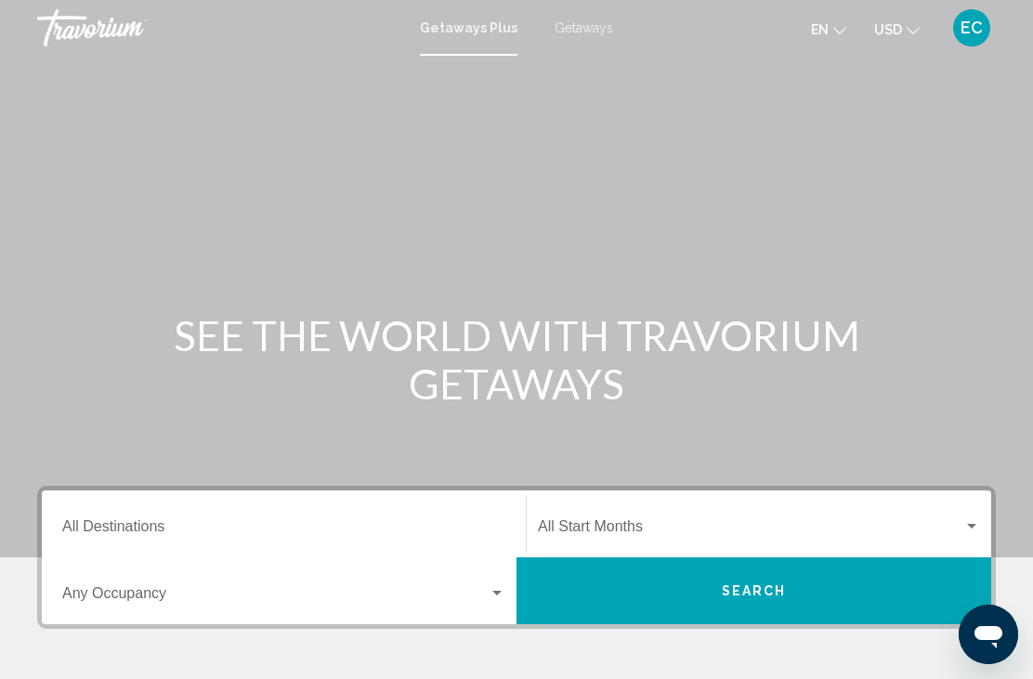
click at [178, 512] on div "Destination All Destinations" at bounding box center [283, 524] width 443 height 59
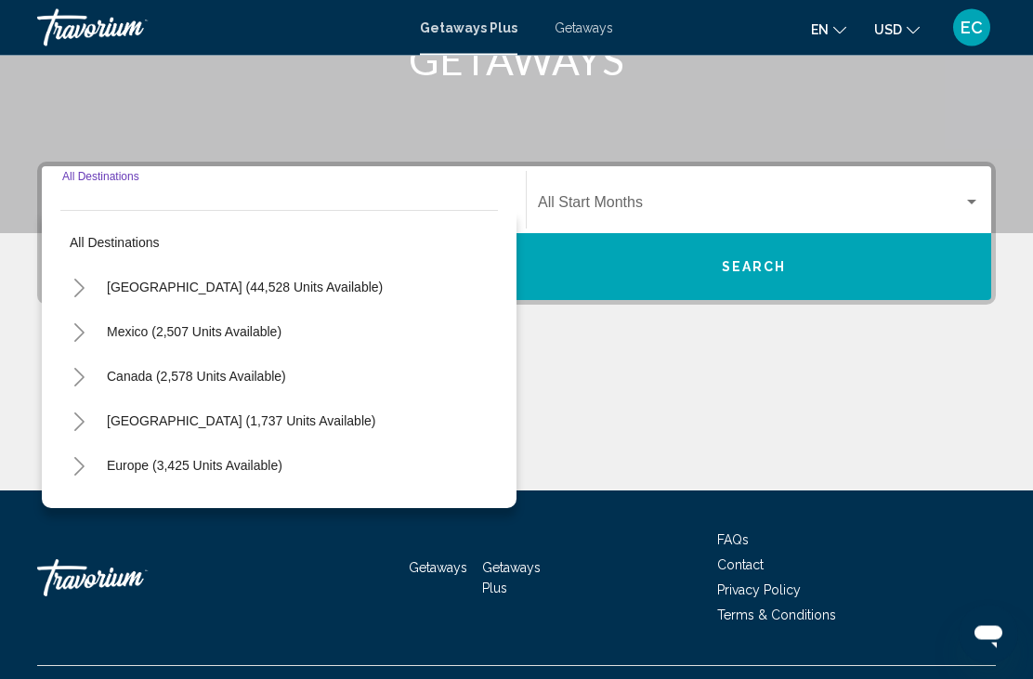
scroll to position [363, 0]
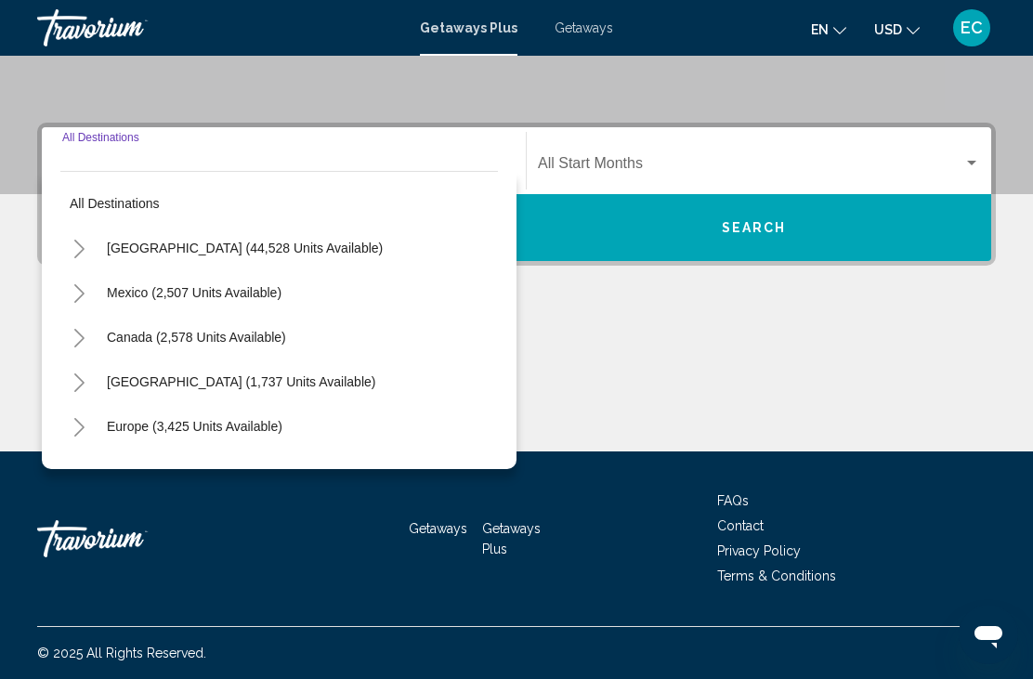
click at [79, 260] on button "Toggle United States (44,528 units available)" at bounding box center [78, 247] width 37 height 37
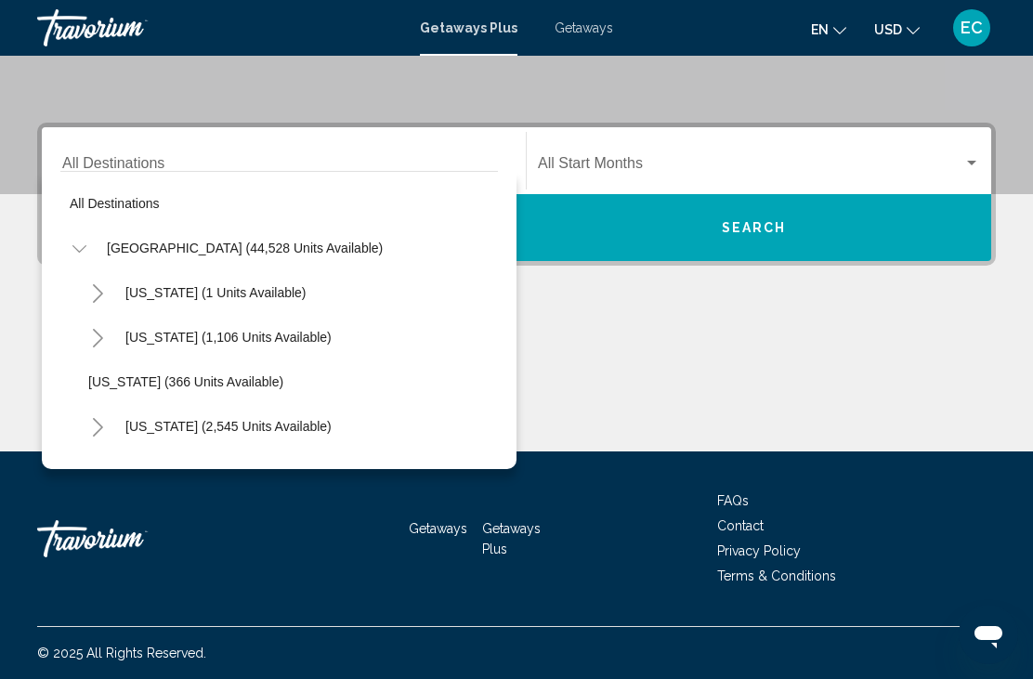
click at [98, 432] on icon "Toggle California (2,545 units available)" at bounding box center [98, 427] width 14 height 19
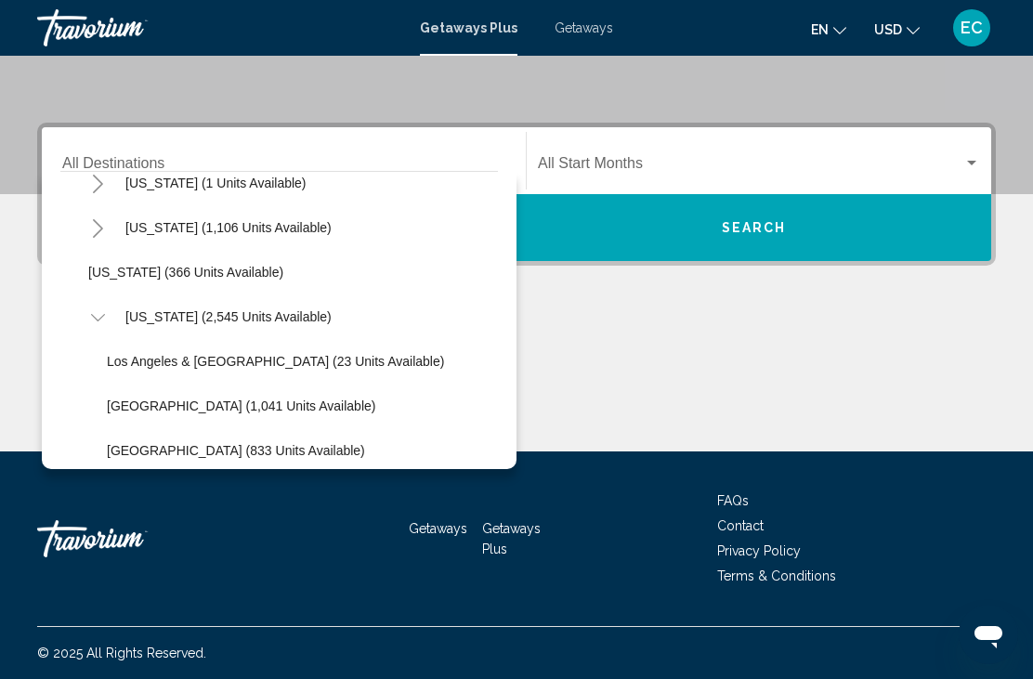
scroll to position [112, 0]
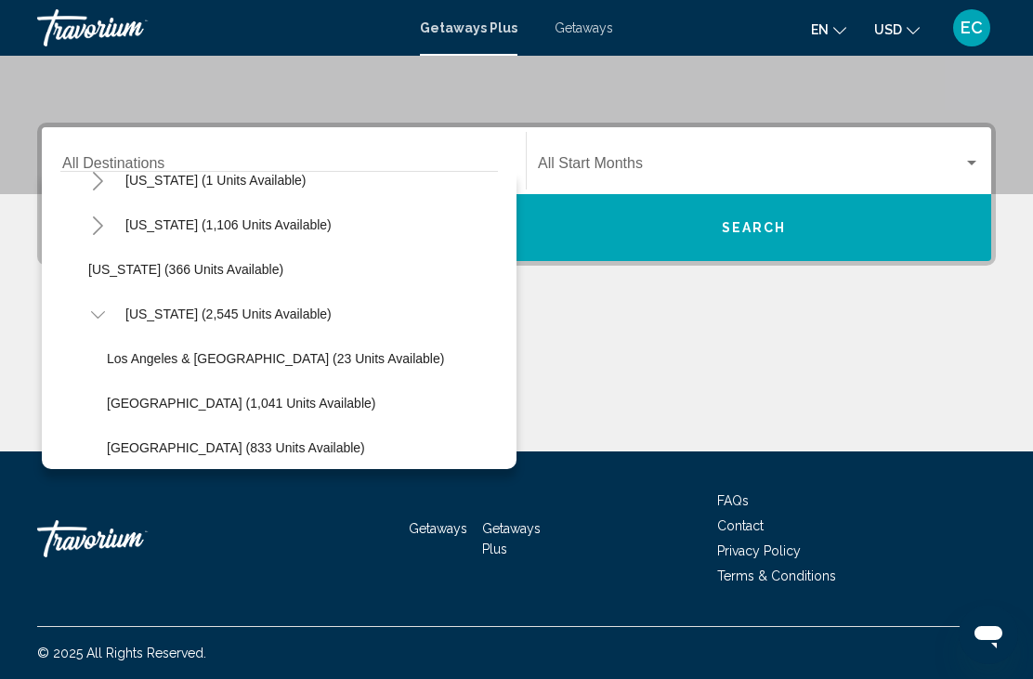
click at [236, 363] on span "Los Angeles & [GEOGRAPHIC_DATA] (23 units available)" at bounding box center [275, 358] width 337 height 15
type input "**********"
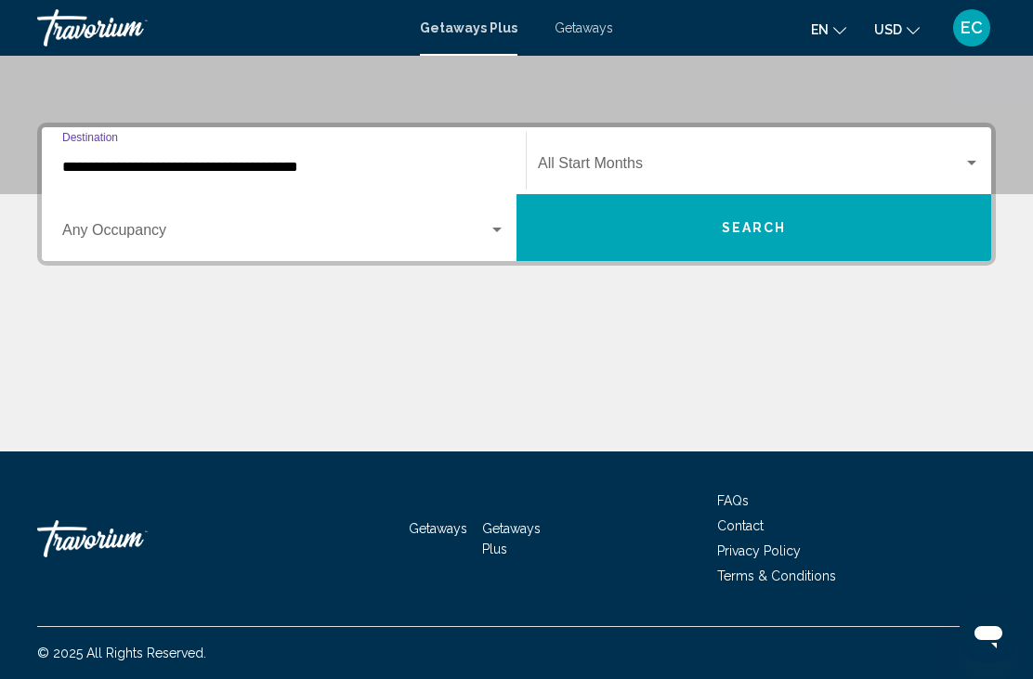
click at [499, 235] on div "Search widget" at bounding box center [496, 230] width 17 height 15
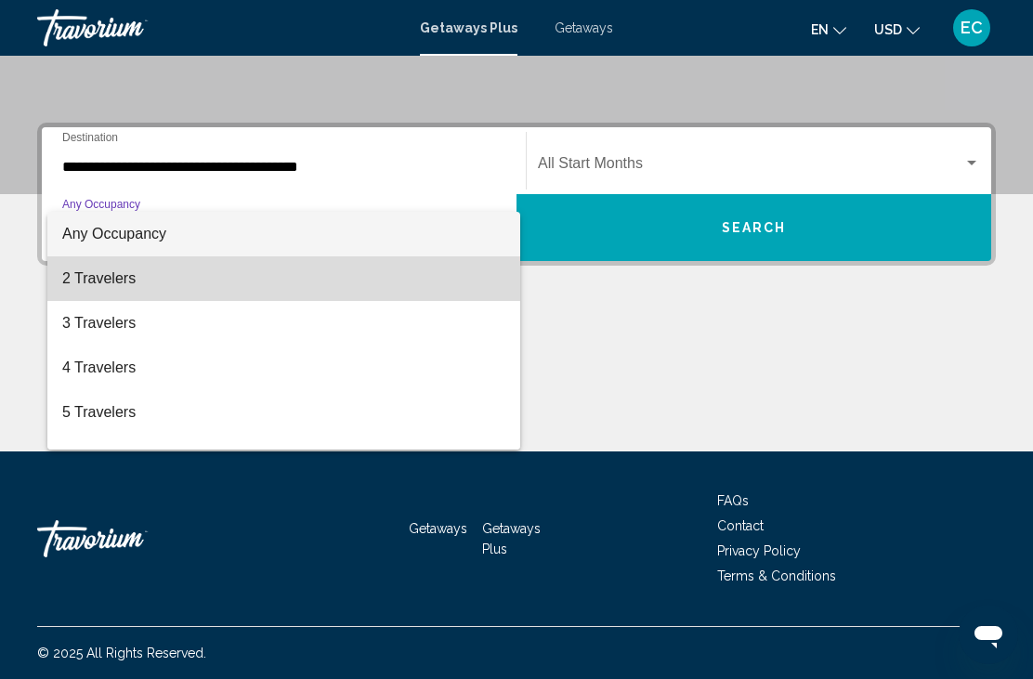
click at [124, 279] on span "2 Travelers" at bounding box center [283, 278] width 443 height 45
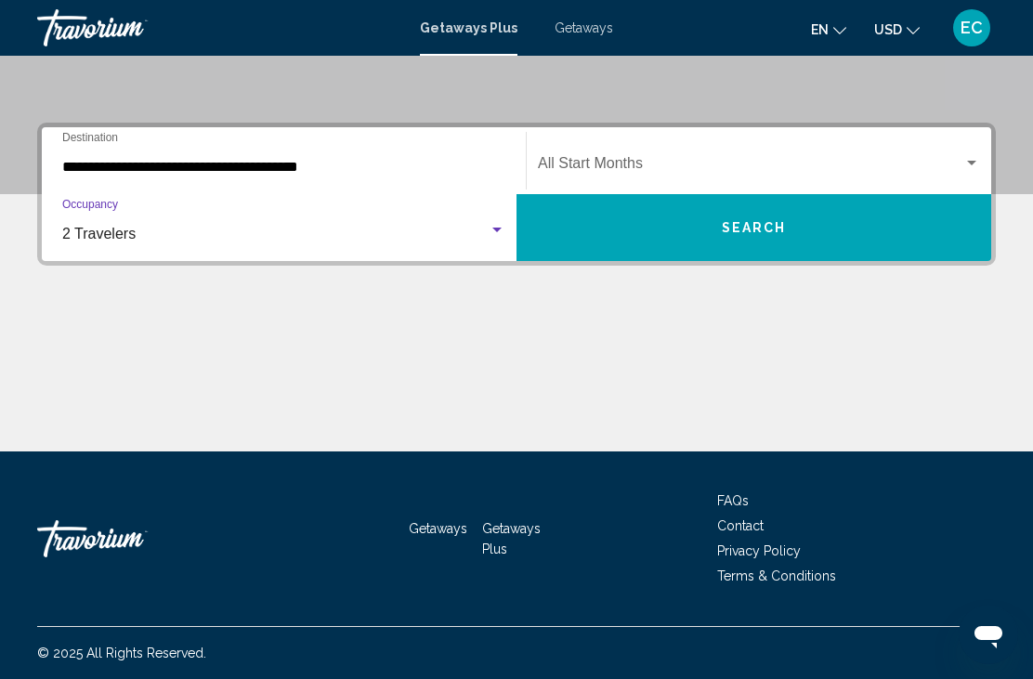
click at [643, 159] on span "Search widget" at bounding box center [750, 167] width 425 height 17
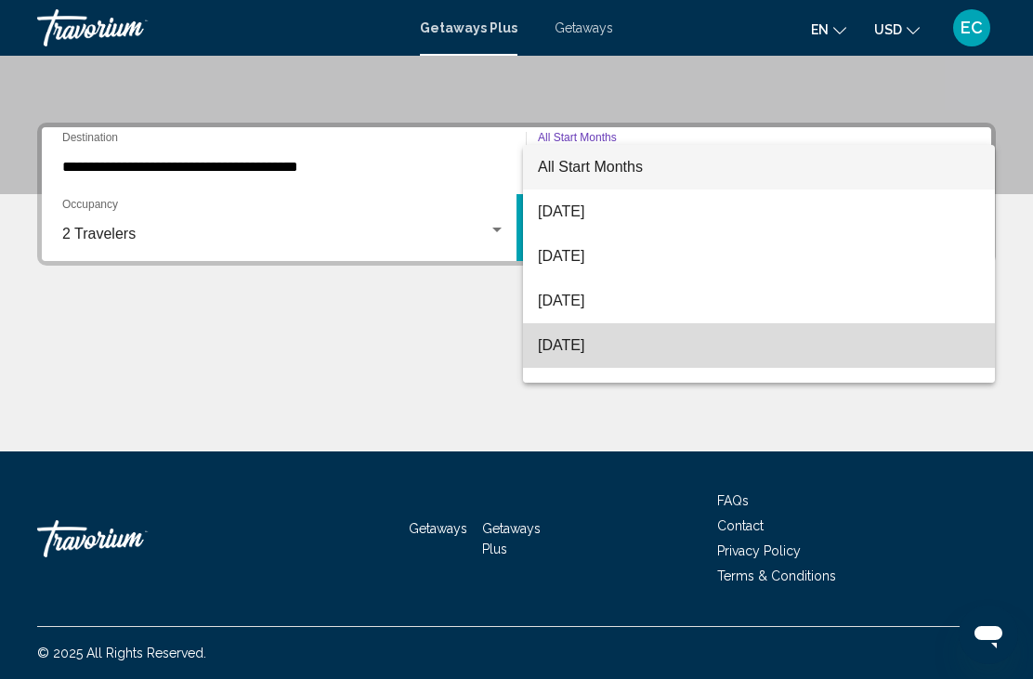
click at [614, 350] on span "[DATE]" at bounding box center [759, 345] width 442 height 45
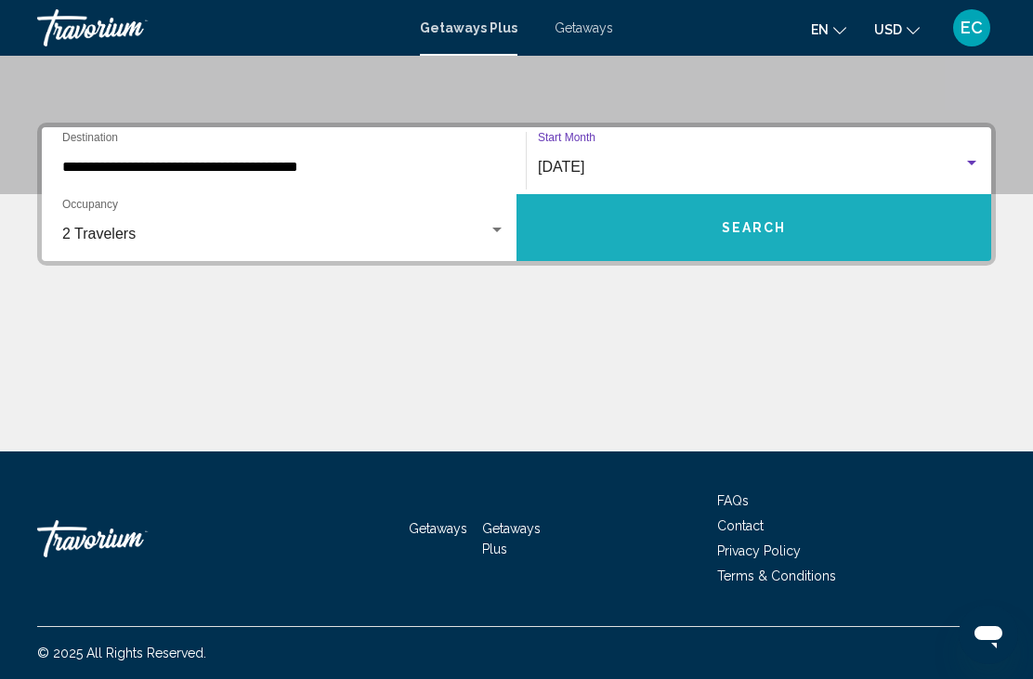
click at [761, 235] on span "Search" at bounding box center [754, 228] width 65 height 15
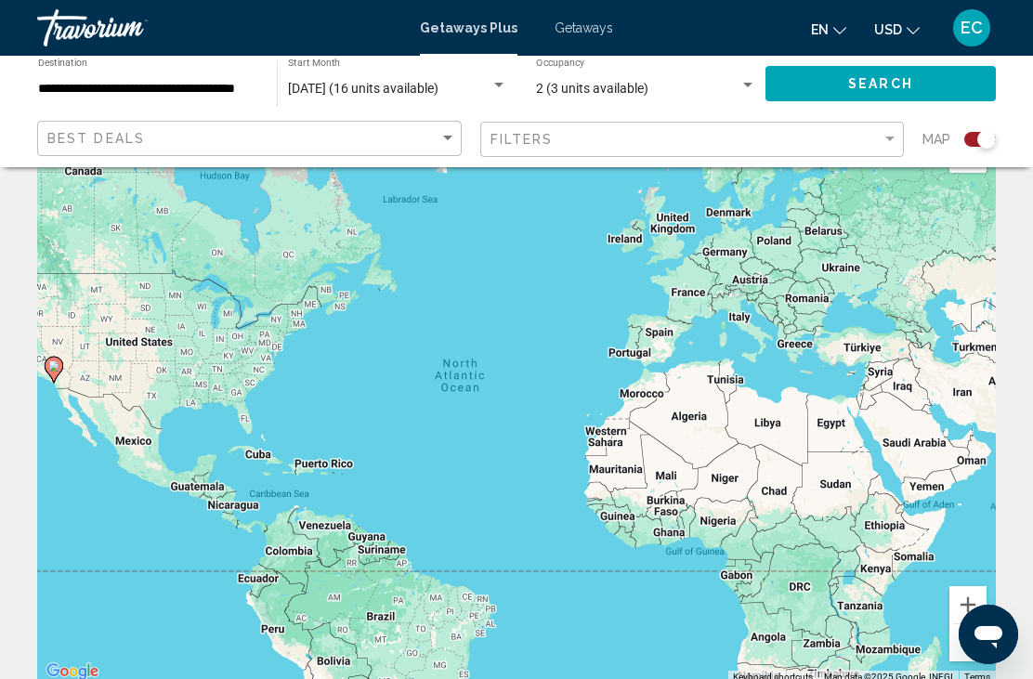
click at [909, 38] on button "USD USD ($) MXN (Mex$) CAD (Can$) GBP (£) EUR (€) AUD (A$) NZD (NZ$) CNY (CN¥)" at bounding box center [897, 29] width 46 height 27
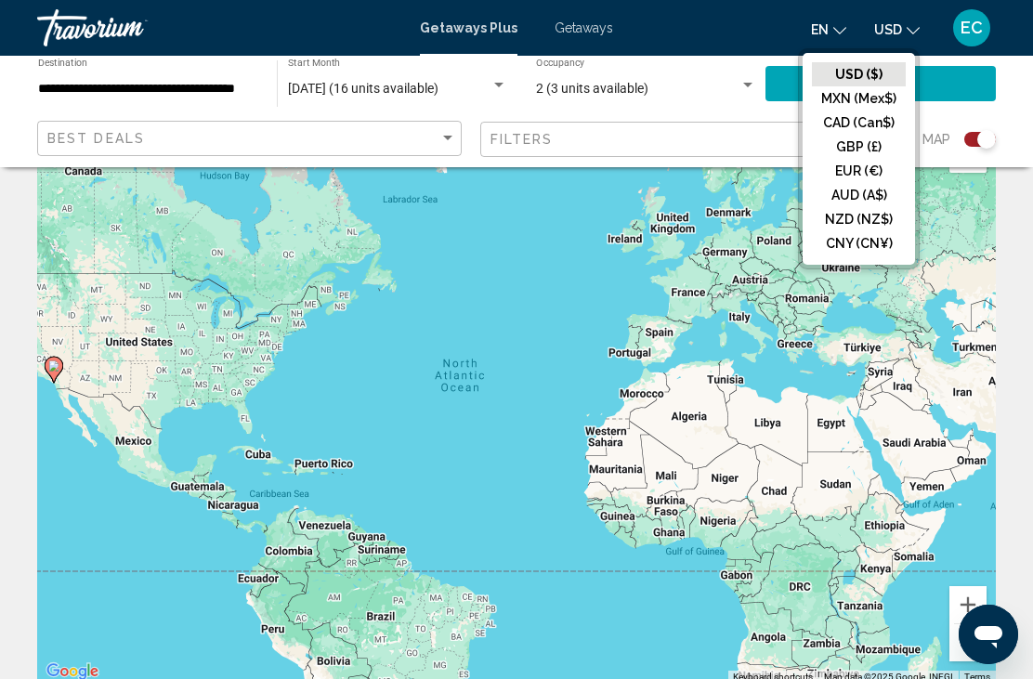
click at [860, 125] on button "CAD (Can$)" at bounding box center [859, 123] width 94 height 24
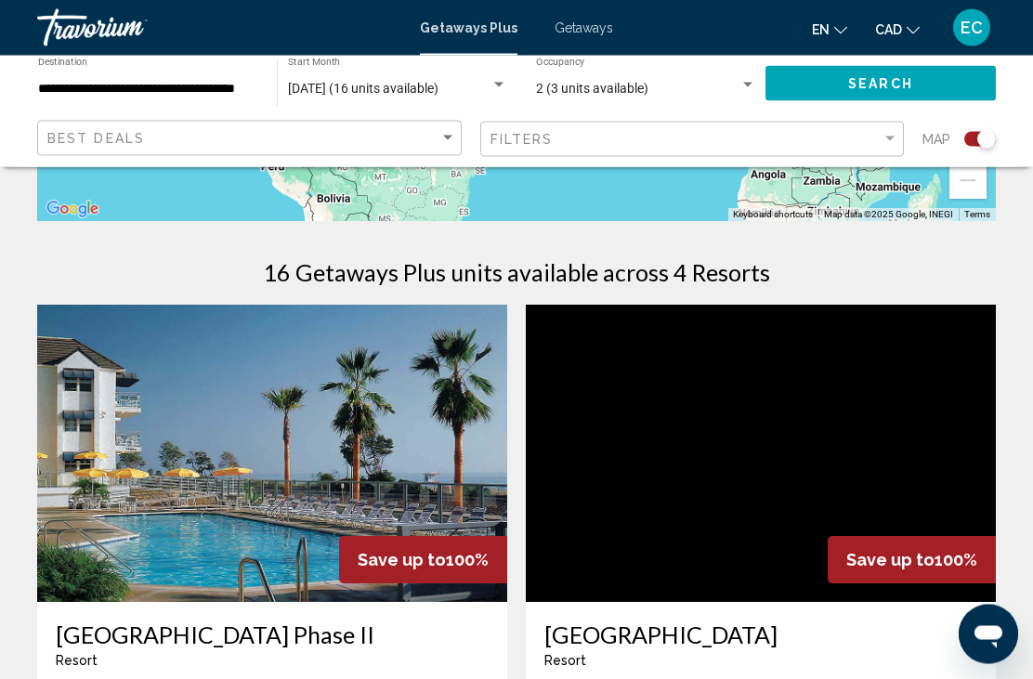
scroll to position [542, 0]
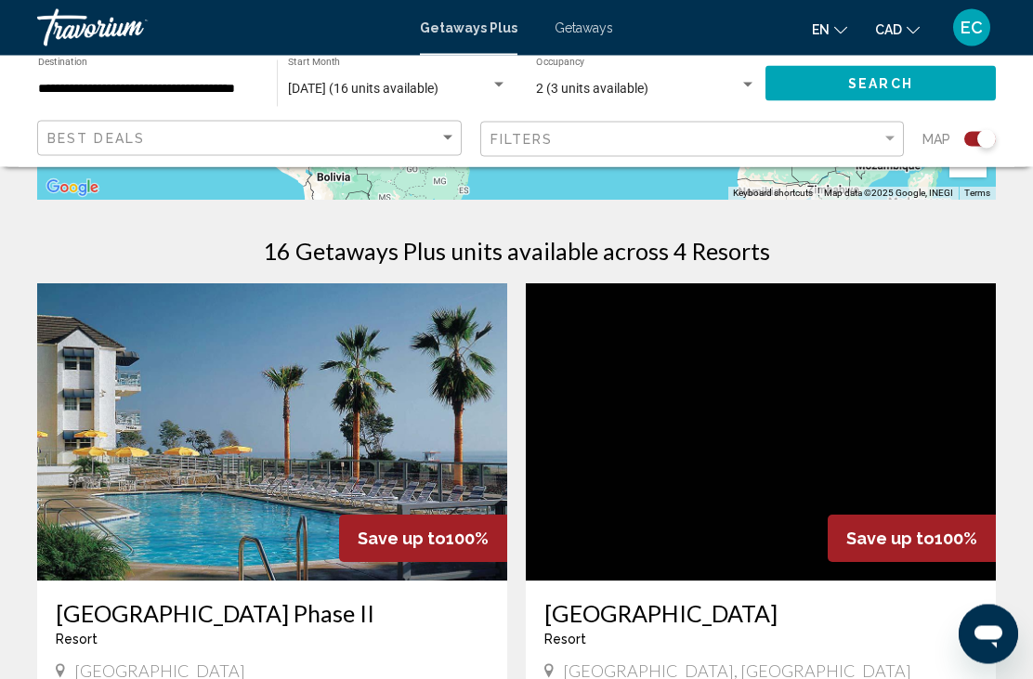
click at [902, 529] on span "Save up to" at bounding box center [890, 539] width 88 height 20
click at [898, 529] on span "Save up to" at bounding box center [890, 539] width 88 height 20
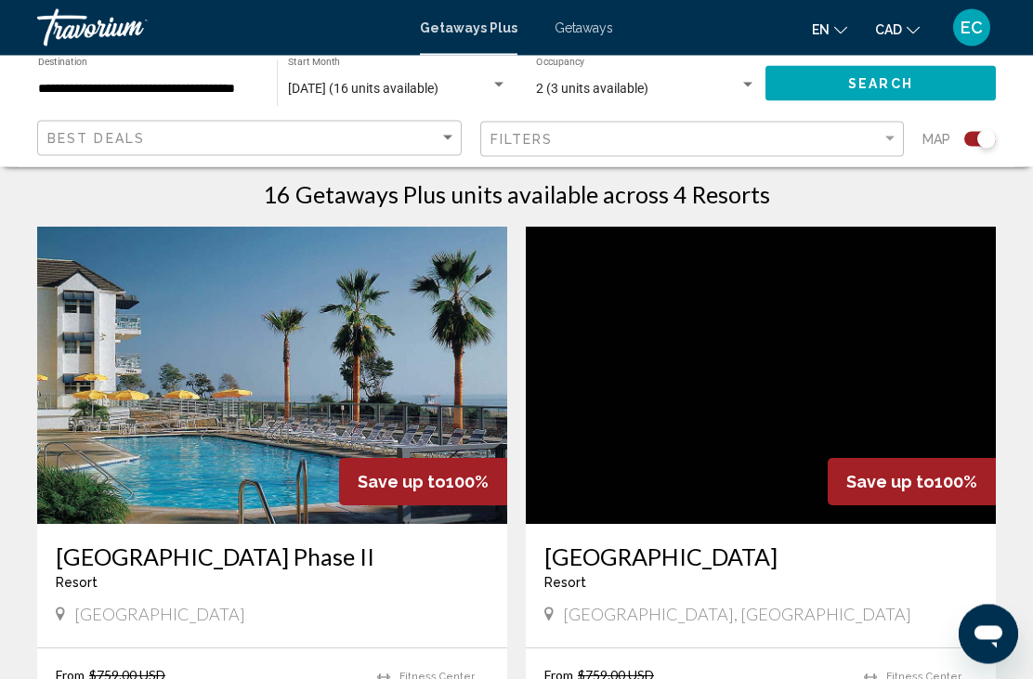
scroll to position [600, 0]
click at [910, 472] on span "Save up to" at bounding box center [890, 482] width 88 height 20
click at [898, 472] on span "Save up to" at bounding box center [890, 482] width 88 height 20
click at [901, 472] on span "Save up to" at bounding box center [890, 482] width 88 height 20
click at [893, 472] on span "Save up to" at bounding box center [890, 482] width 88 height 20
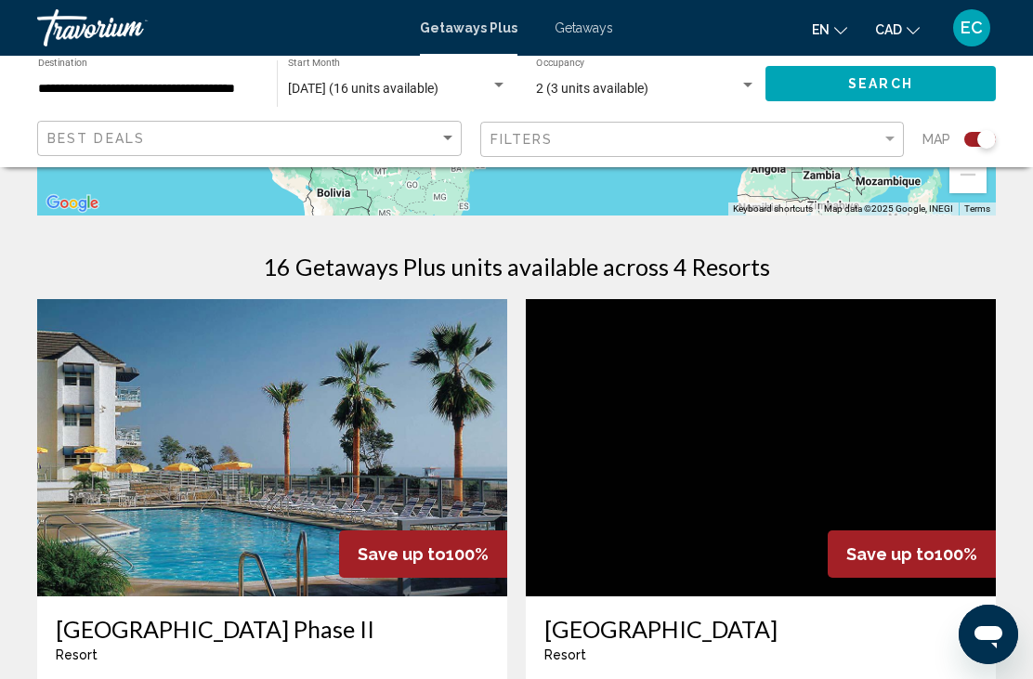
scroll to position [551, 0]
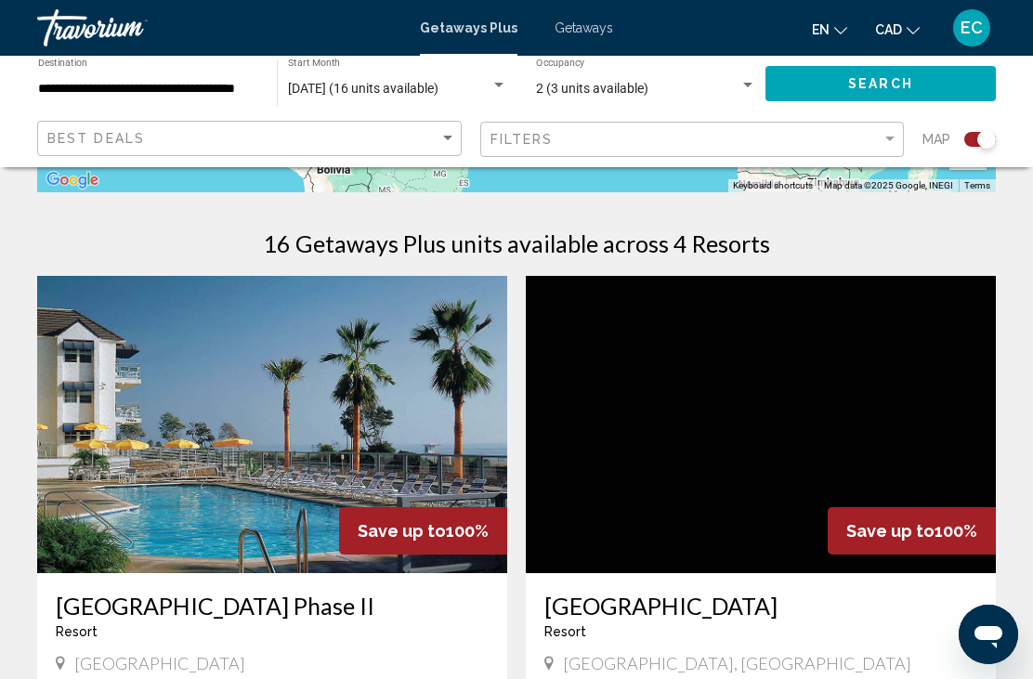
click at [918, 521] on span "Save up to" at bounding box center [890, 531] width 88 height 20
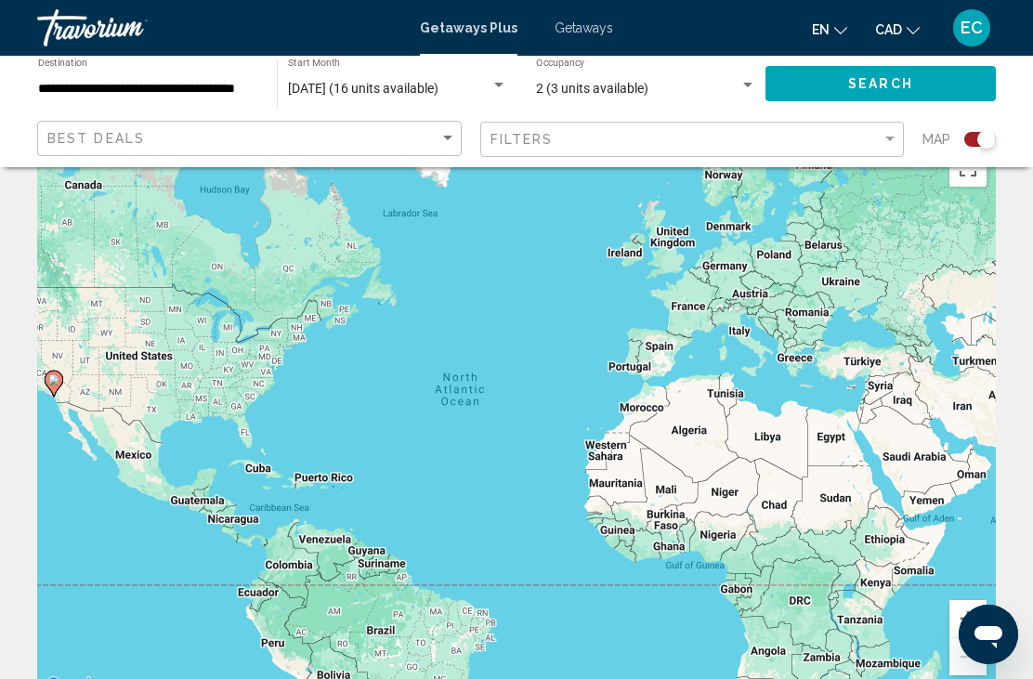
scroll to position [0, 0]
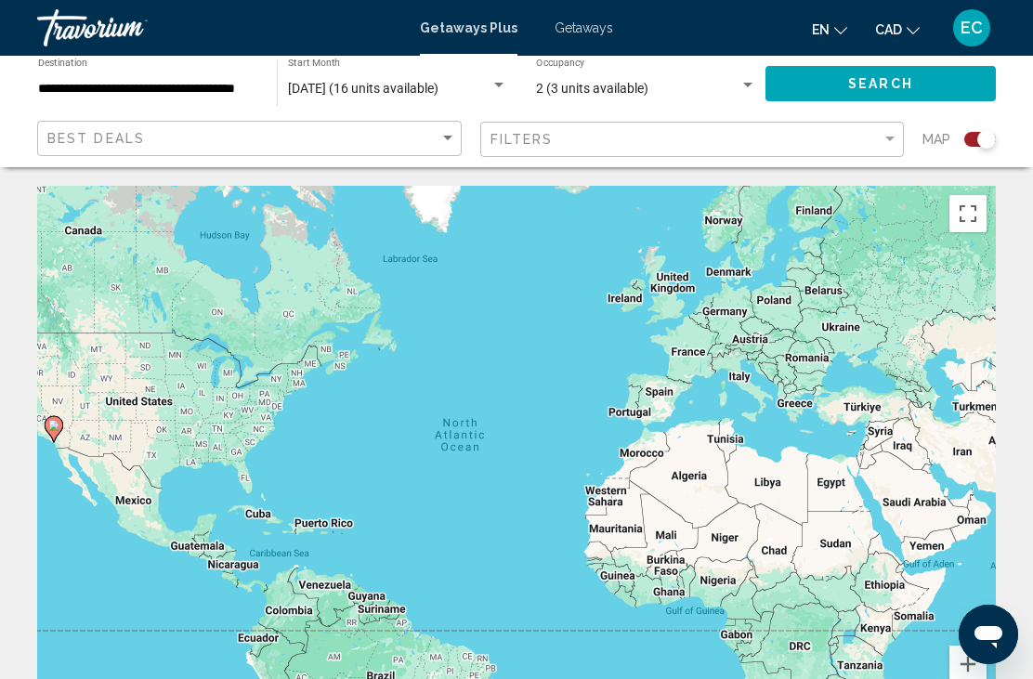
click at [576, 31] on span "Getaways" at bounding box center [583, 27] width 59 height 15
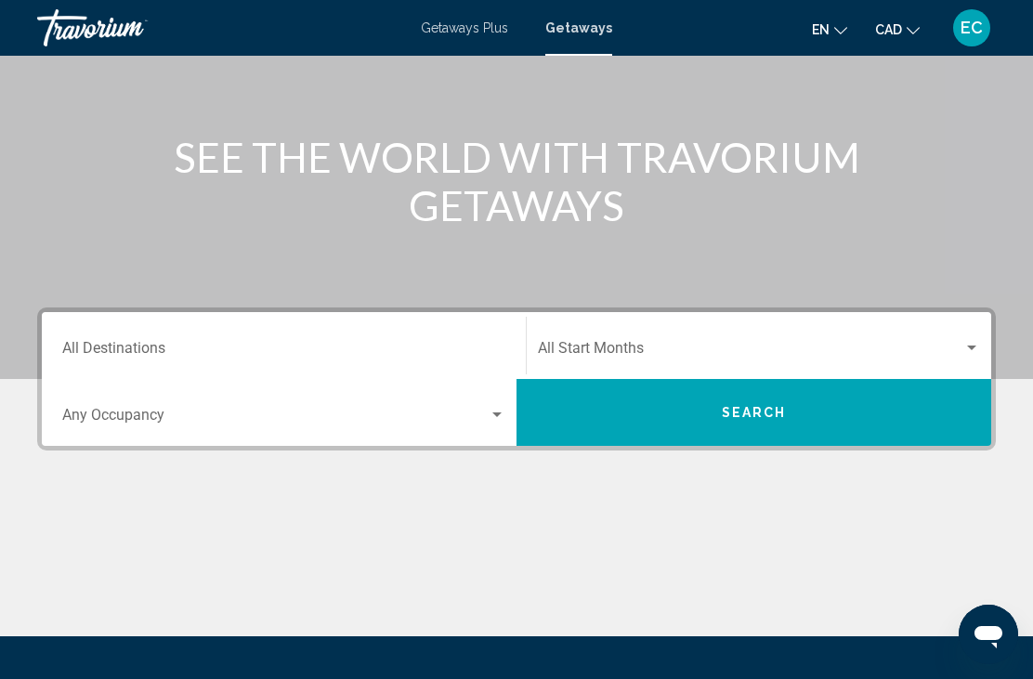
scroll to position [180, 0]
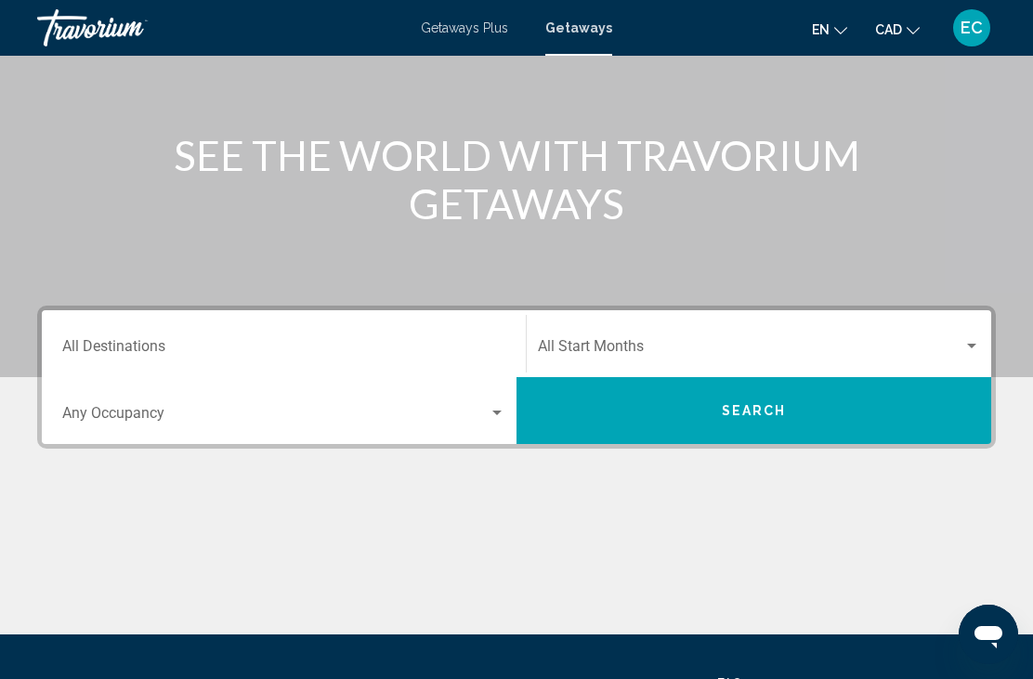
click at [150, 334] on div "Destination All Destinations" at bounding box center [283, 344] width 443 height 59
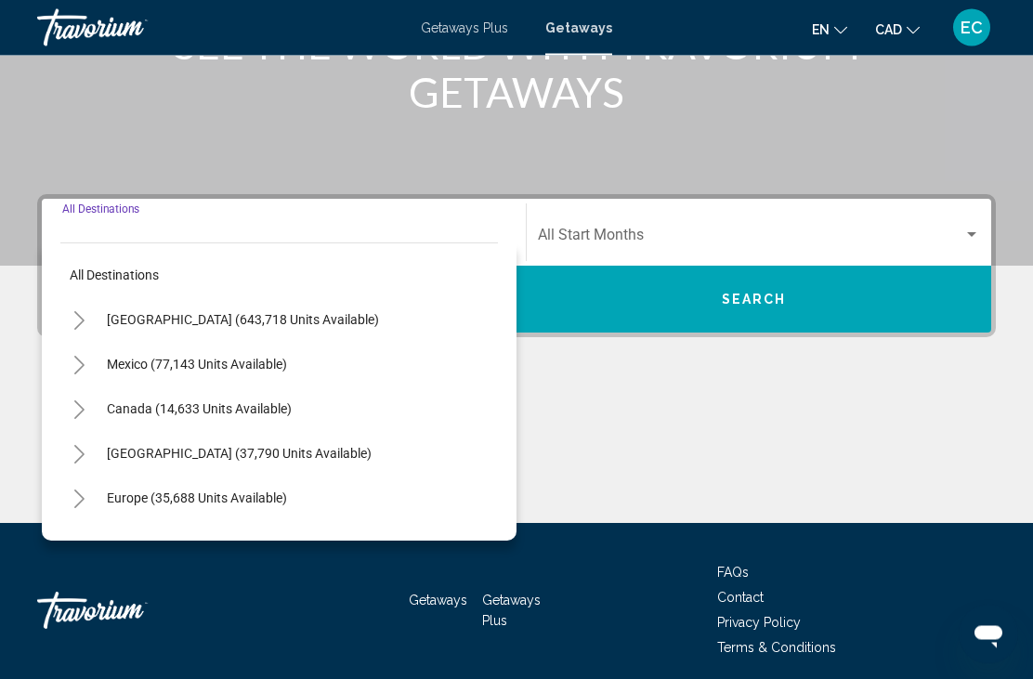
scroll to position [304, 0]
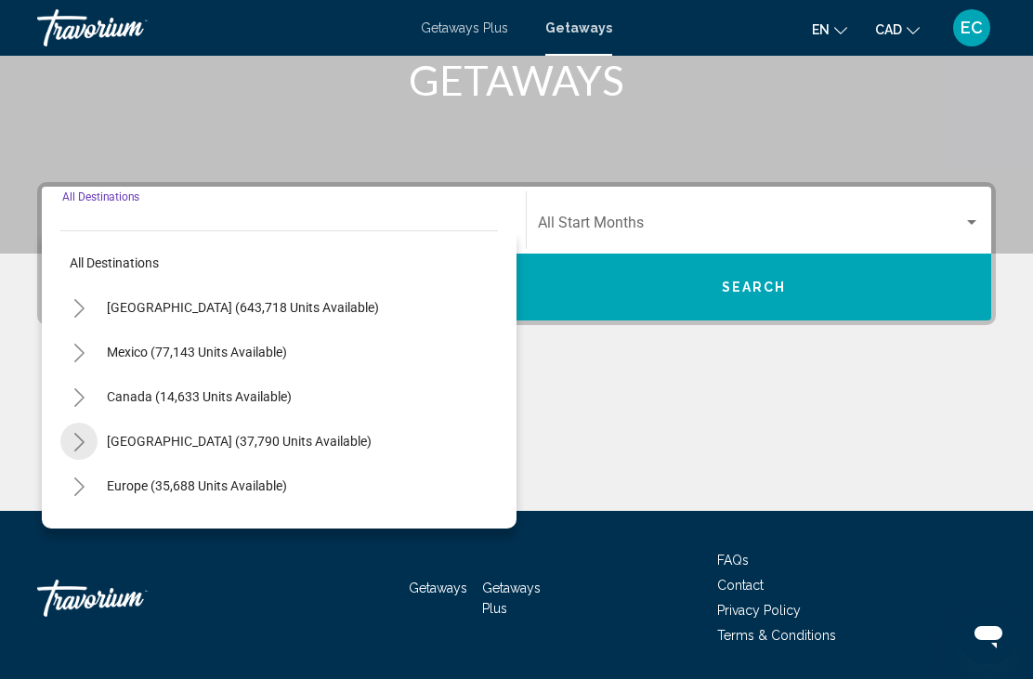
click at [85, 444] on icon "Toggle Caribbean & Atlantic Islands (37,790 units available)" at bounding box center [79, 442] width 14 height 19
click at [96, 313] on button "Toggle United States (643,718 units available)" at bounding box center [78, 307] width 37 height 37
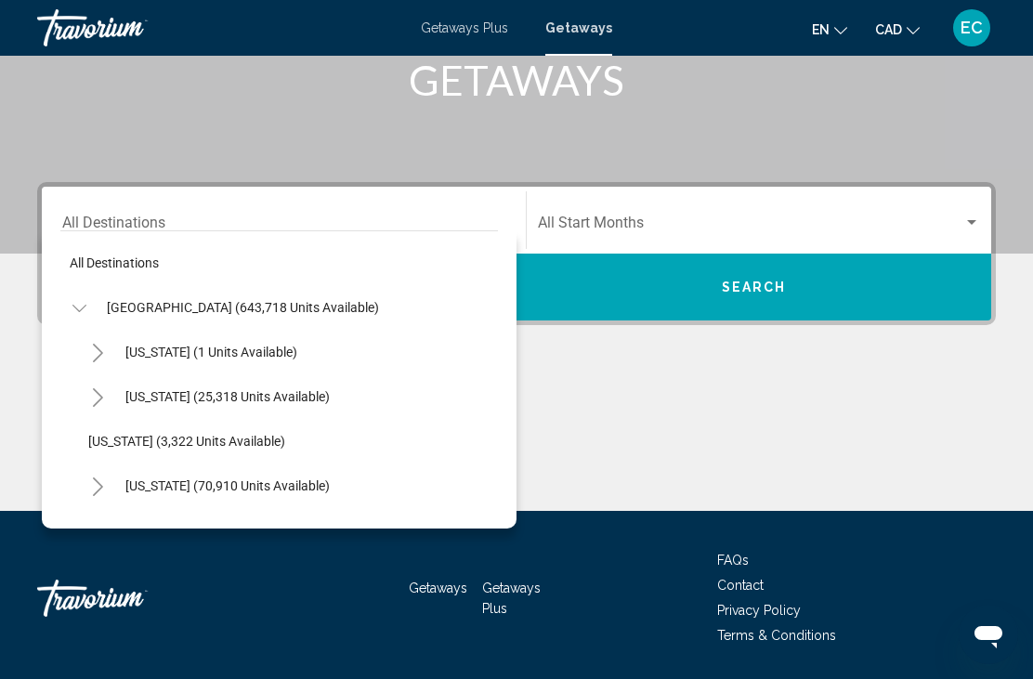
click at [102, 488] on icon "Toggle California (70,910 units available)" at bounding box center [98, 486] width 14 height 19
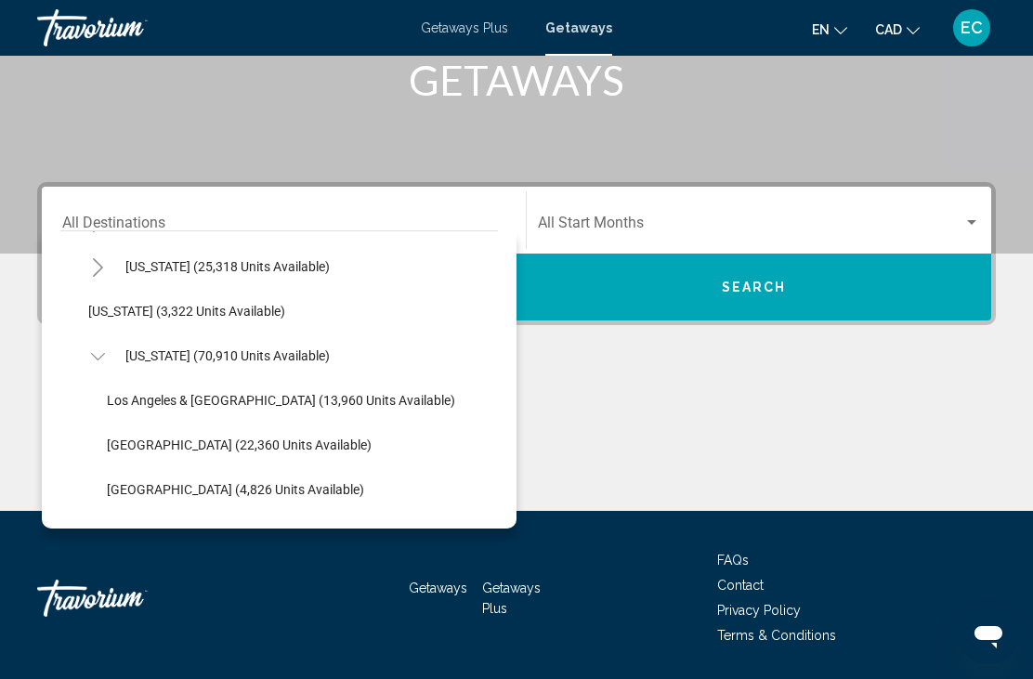
scroll to position [132, 0]
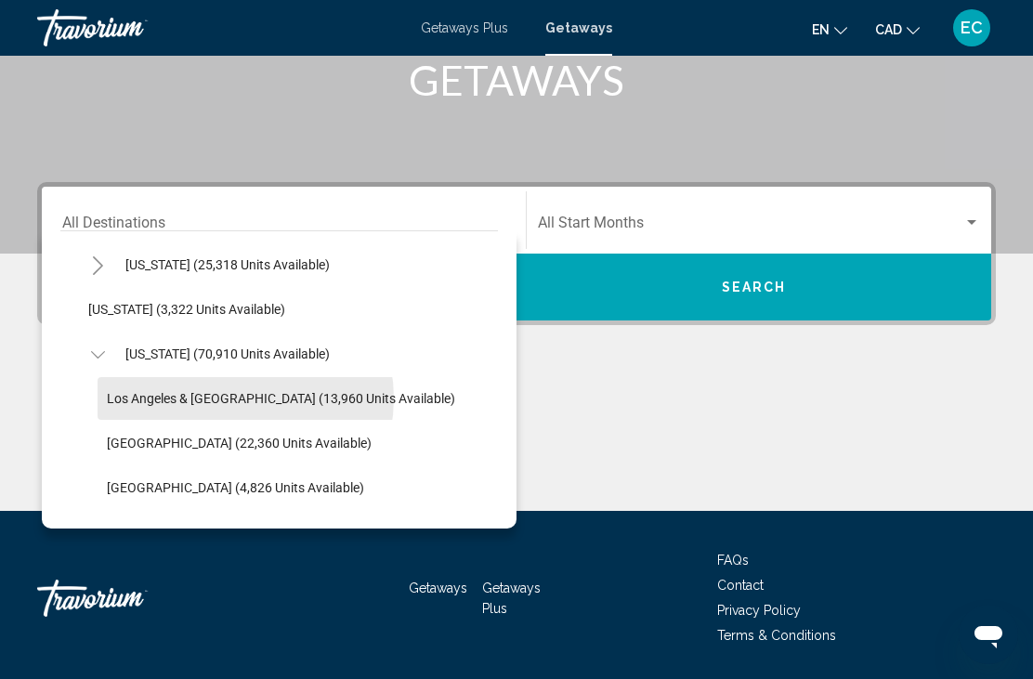
click at [230, 399] on span "Los Angeles & [GEOGRAPHIC_DATA] (13,960 units available)" at bounding box center [281, 398] width 348 height 15
type input "**********"
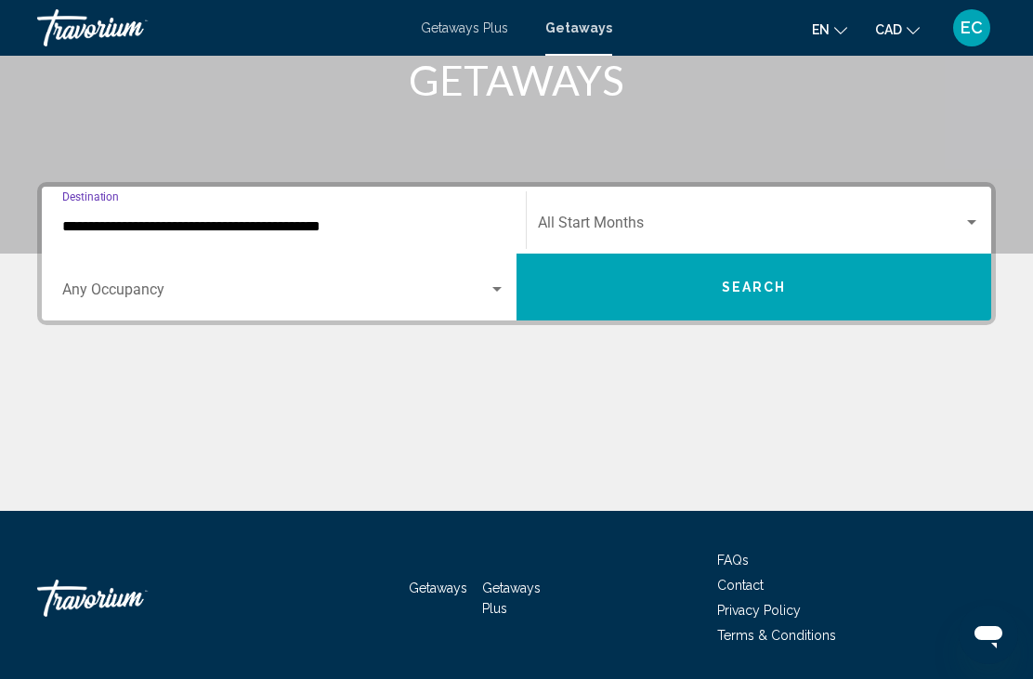
click at [974, 216] on div "Search widget" at bounding box center [971, 222] width 17 height 15
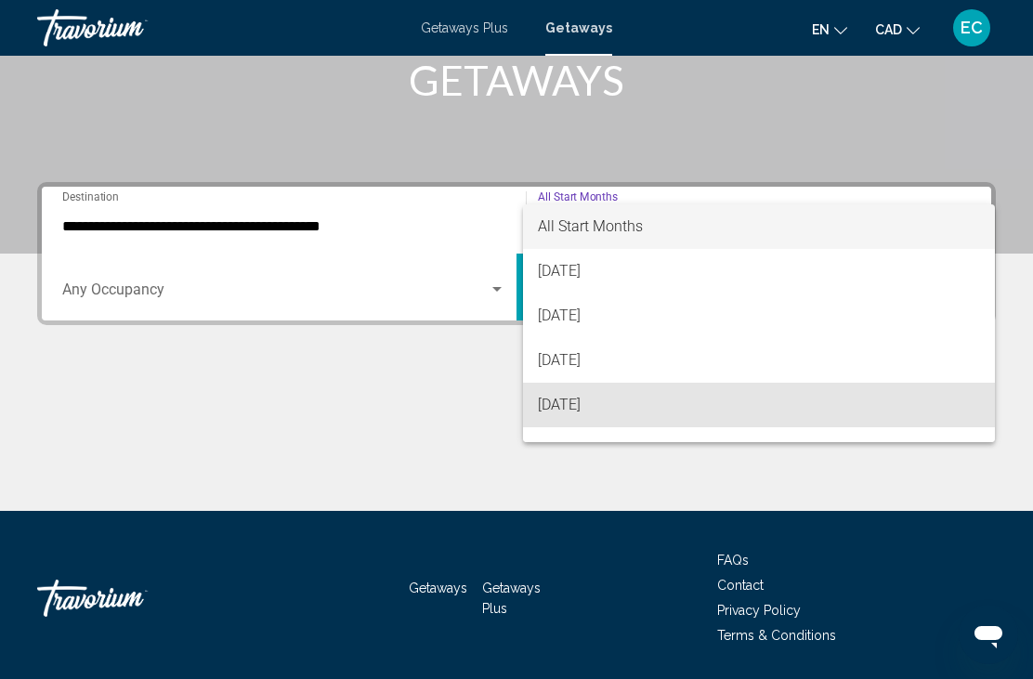
click at [606, 419] on span "[DATE]" at bounding box center [759, 405] width 442 height 45
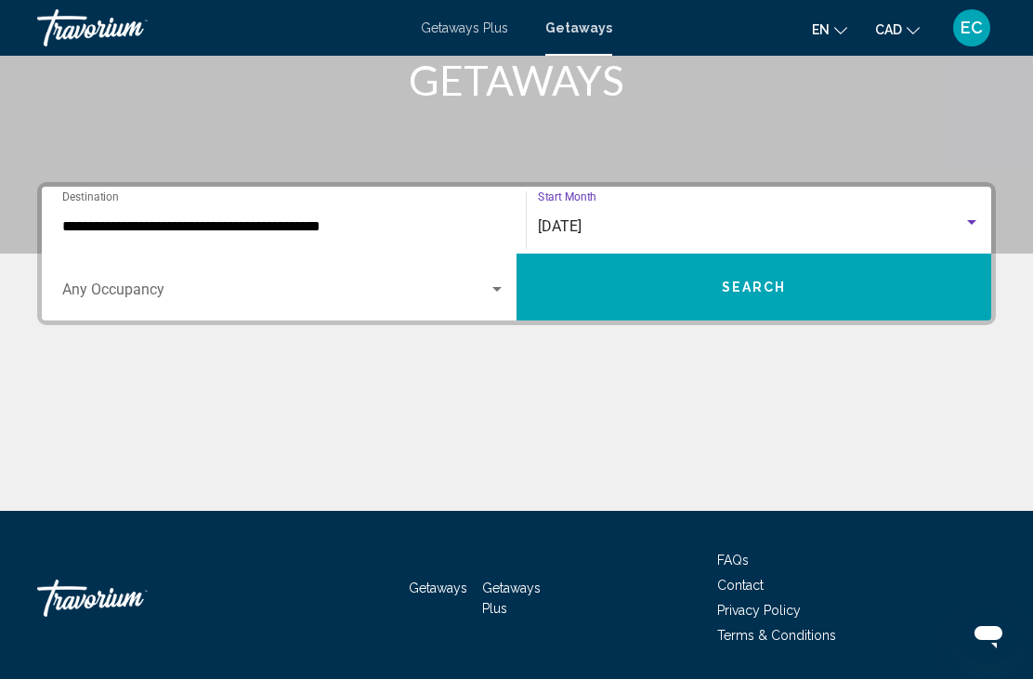
click at [770, 294] on span "Search" at bounding box center [754, 287] width 65 height 15
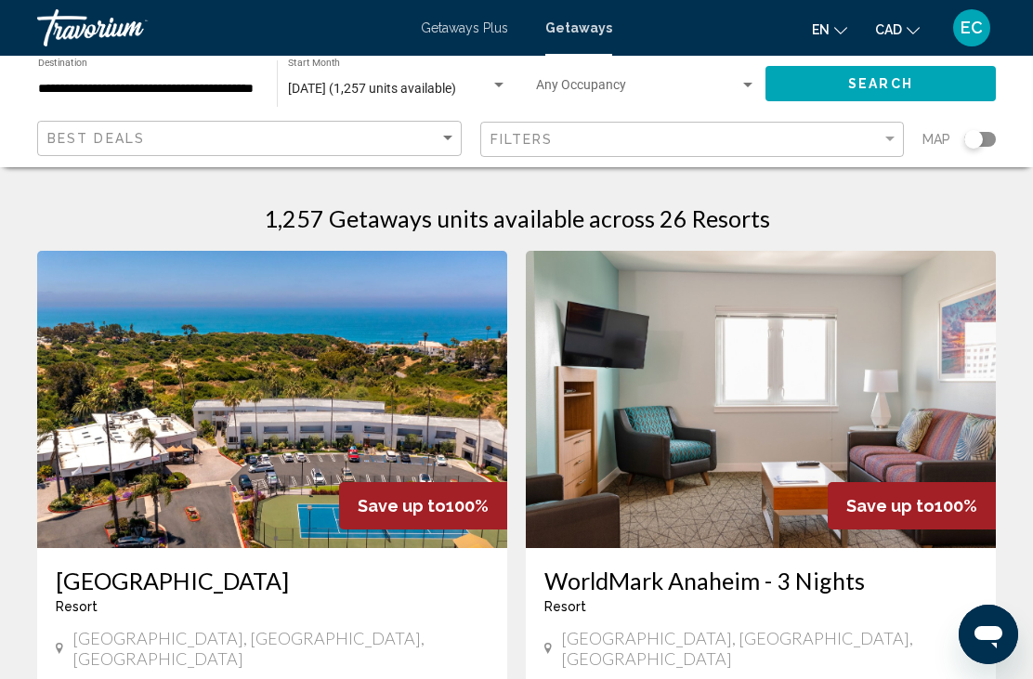
click at [424, 496] on span "Save up to" at bounding box center [402, 506] width 88 height 20
click at [395, 404] on img "Main content" at bounding box center [272, 399] width 470 height 297
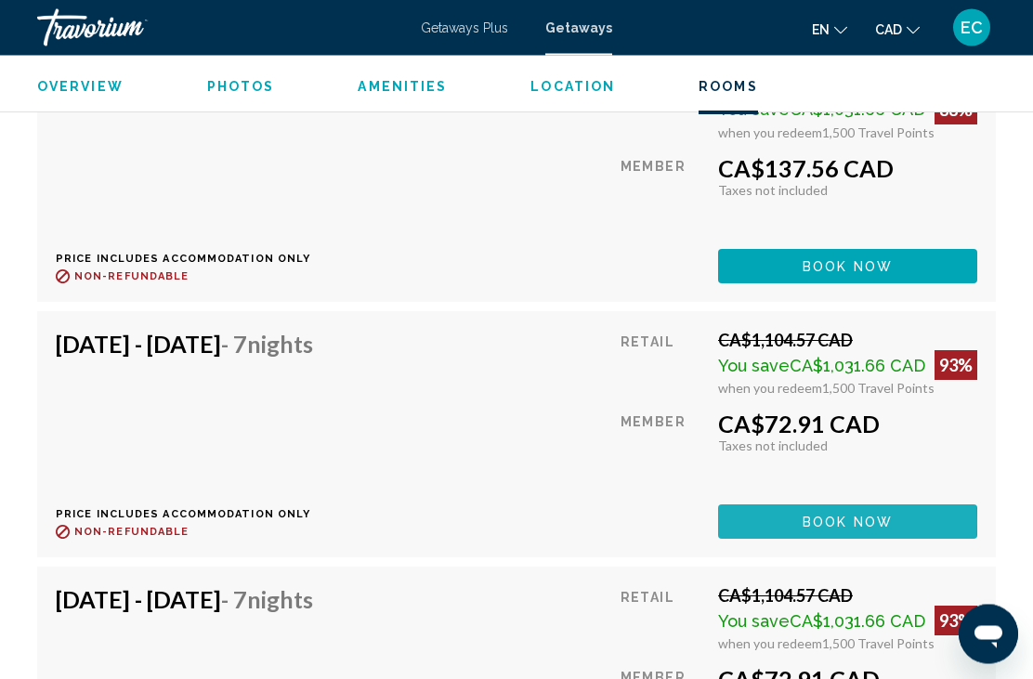
scroll to position [4690, 0]
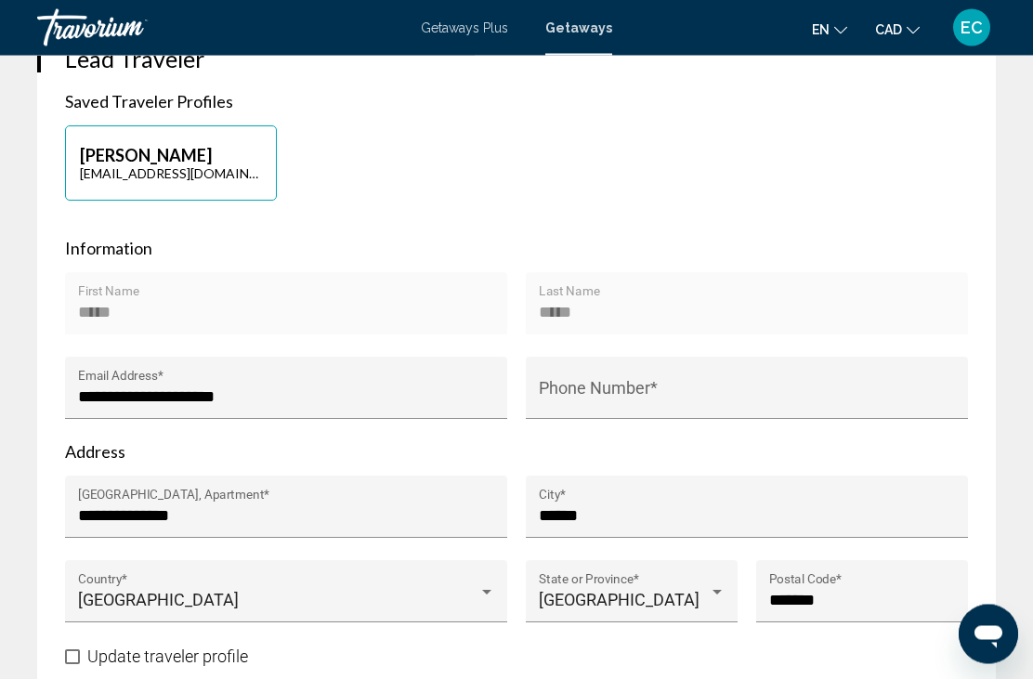
scroll to position [858, 0]
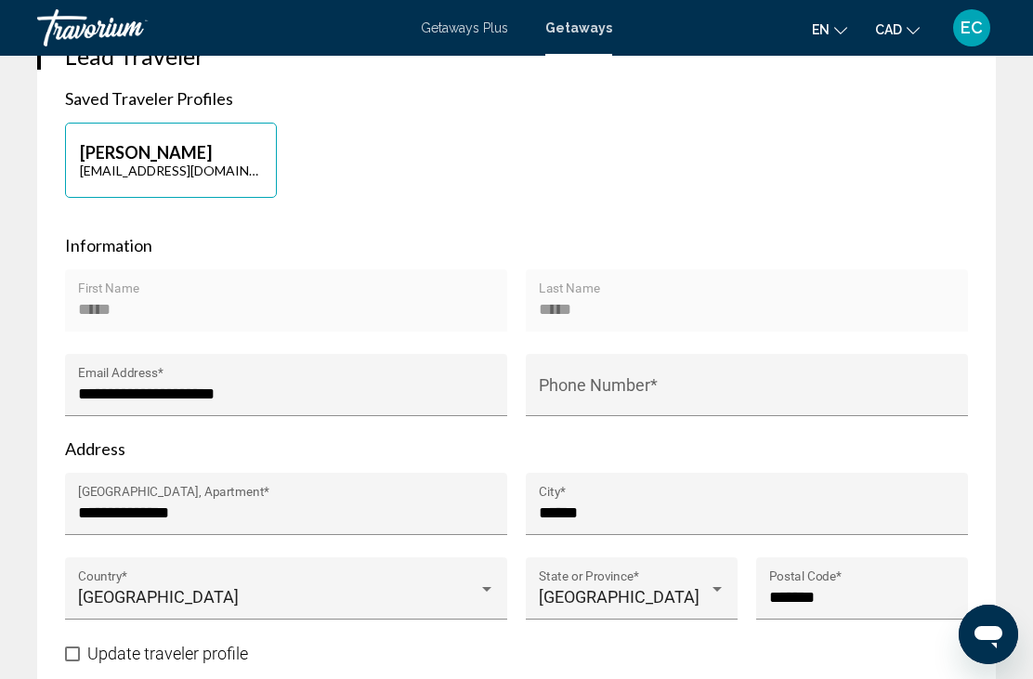
click at [615, 391] on input "Phone Number *" at bounding box center [747, 393] width 417 height 19
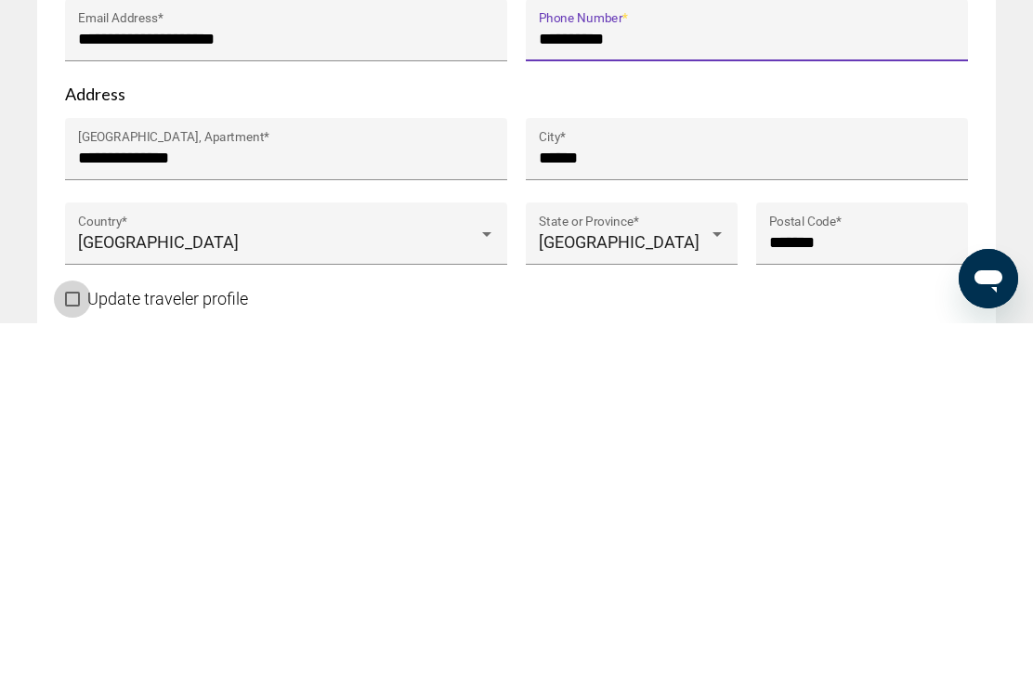
type input "**********"
click at [76, 647] on span "Main content" at bounding box center [72, 654] width 15 height 15
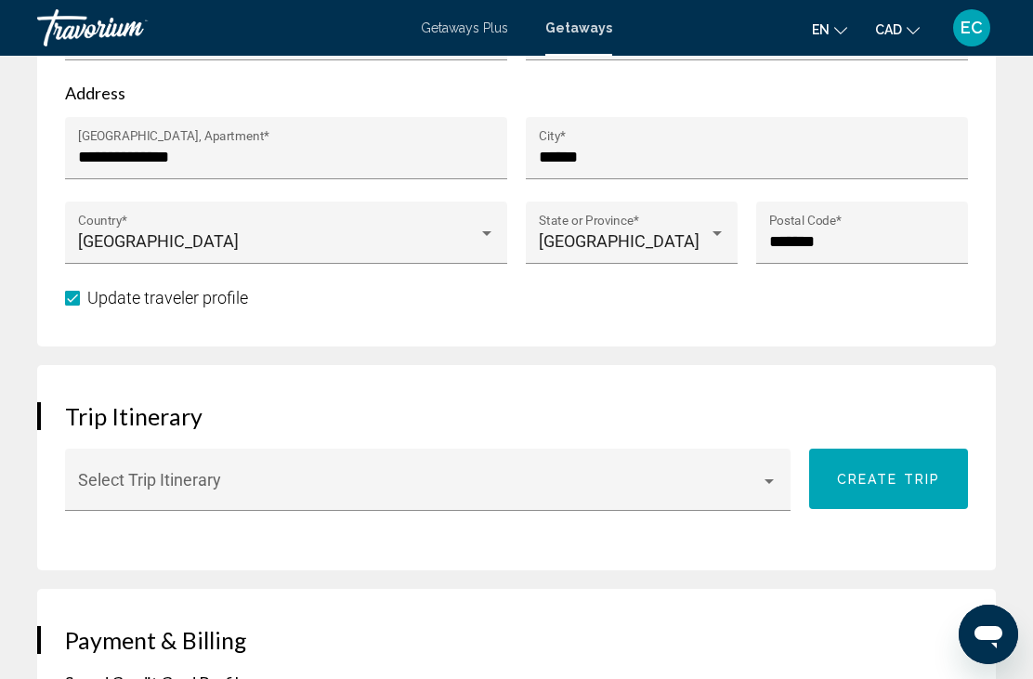
click at [769, 488] on div "Main content" at bounding box center [769, 481] width 17 height 15
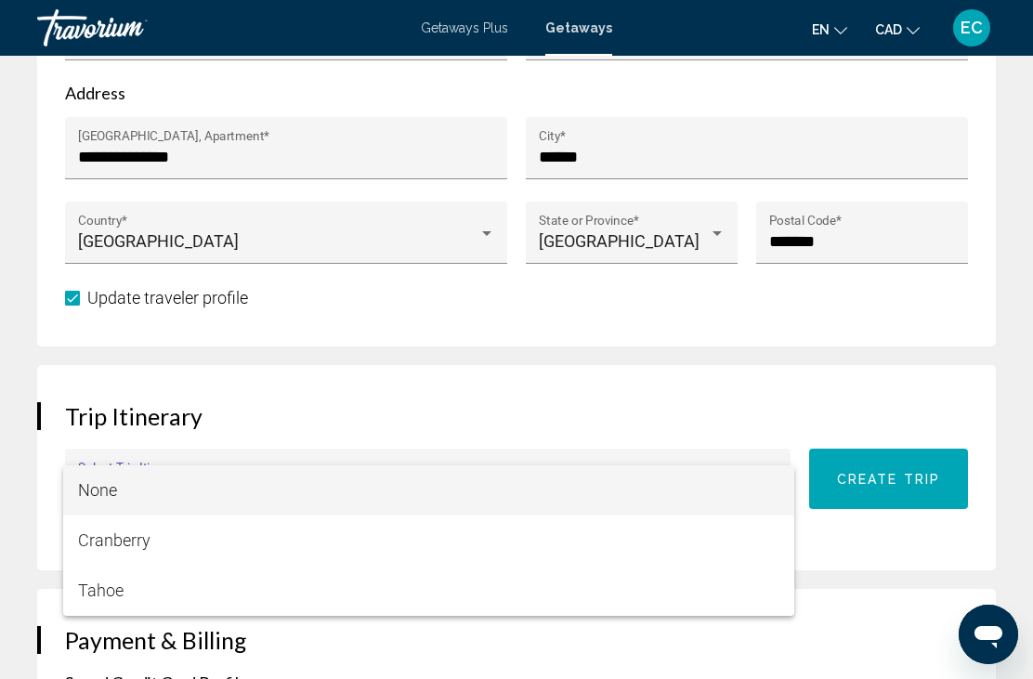
click at [886, 480] on div at bounding box center [516, 339] width 1033 height 679
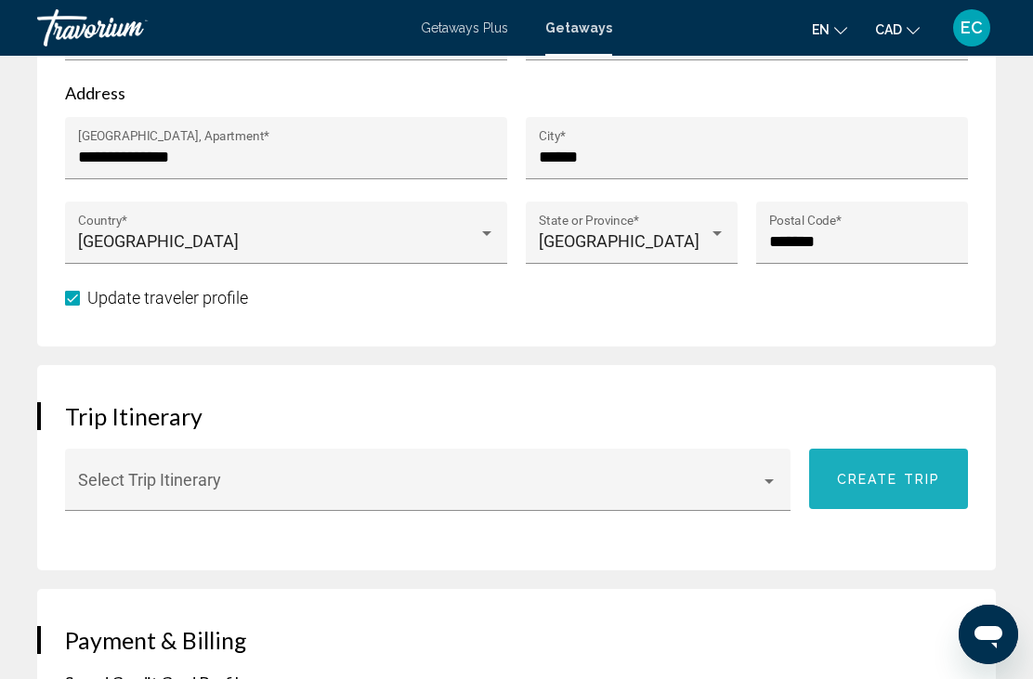
click at [908, 475] on span "Create trip" at bounding box center [888, 479] width 103 height 15
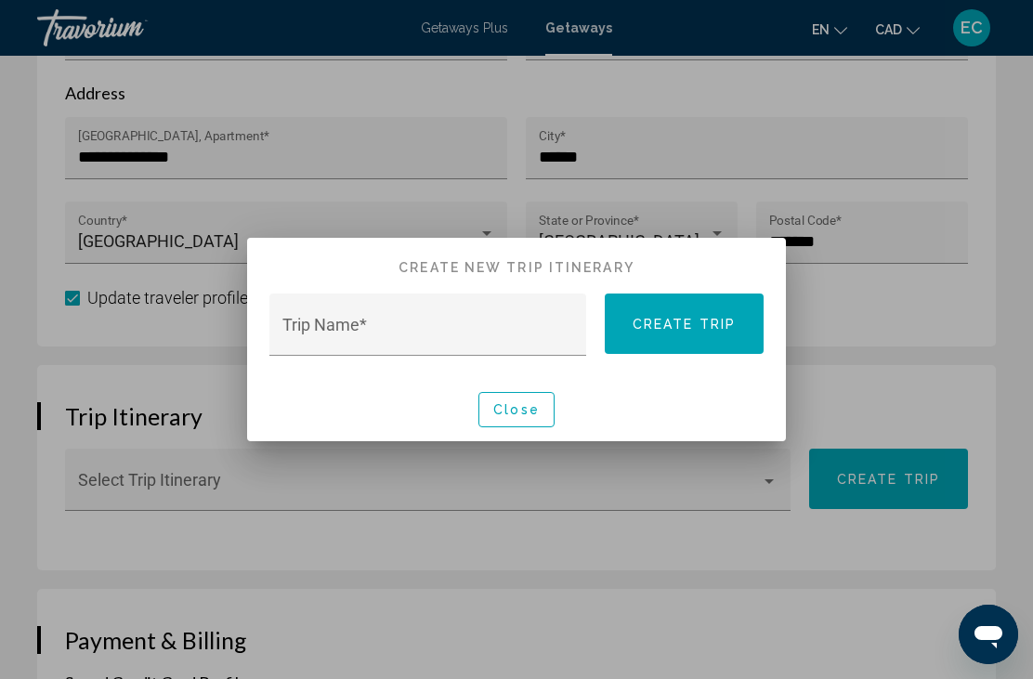
scroll to position [0, 0]
click at [384, 329] on input "Trip Name *" at bounding box center [428, 333] width 292 height 19
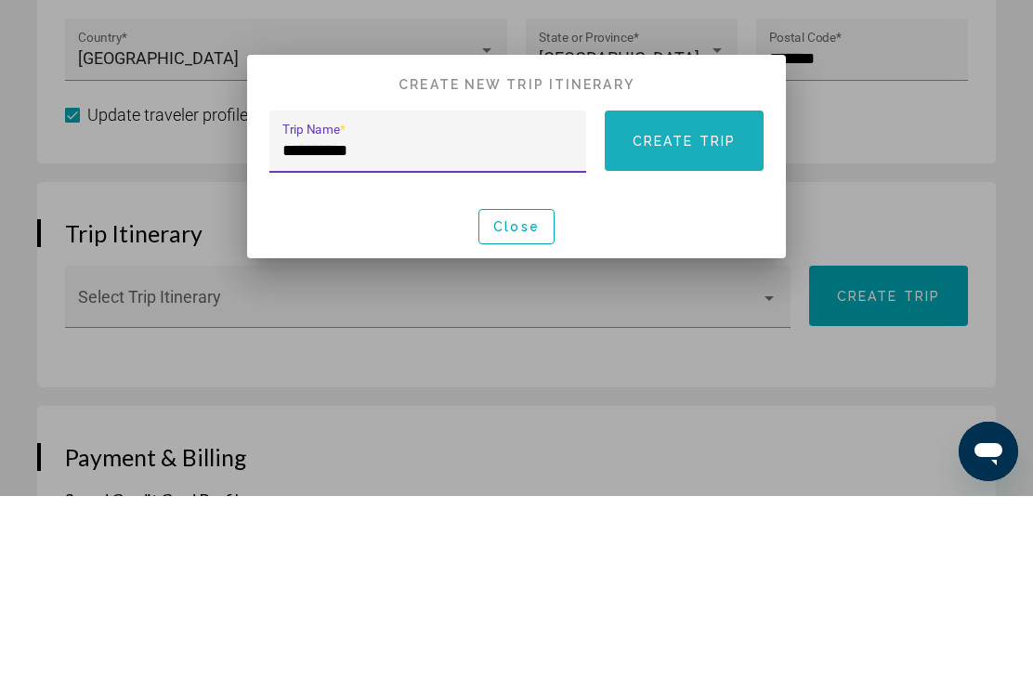
type input "**********"
click at [699, 317] on span "Create trip" at bounding box center [683, 324] width 103 height 15
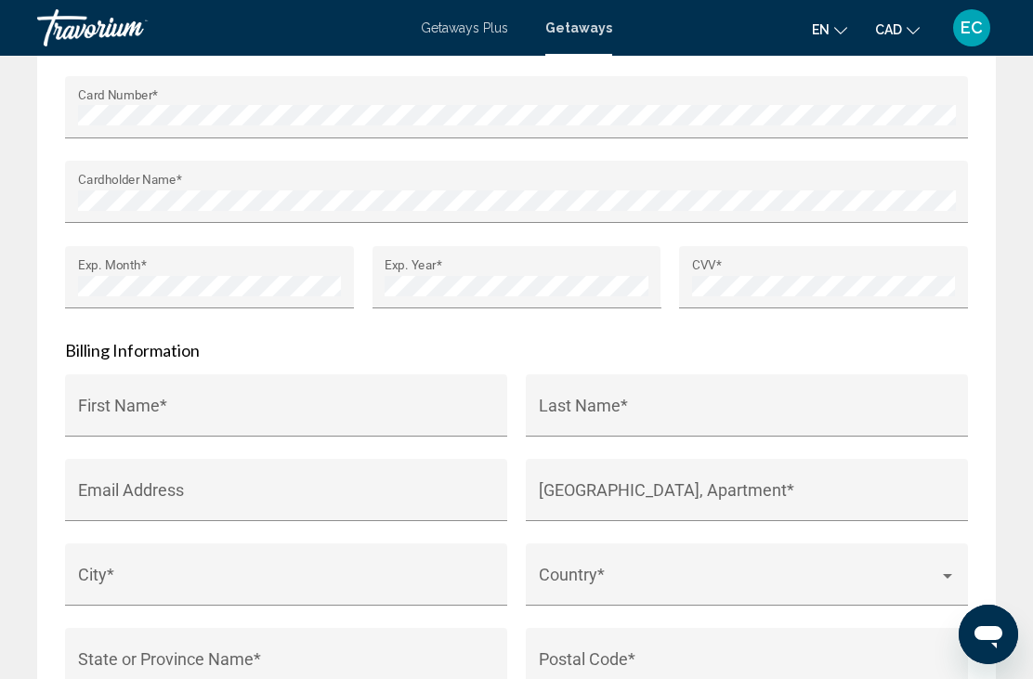
scroll to position [2157, 0]
click at [352, 423] on input "First Name *" at bounding box center [286, 415] width 417 height 19
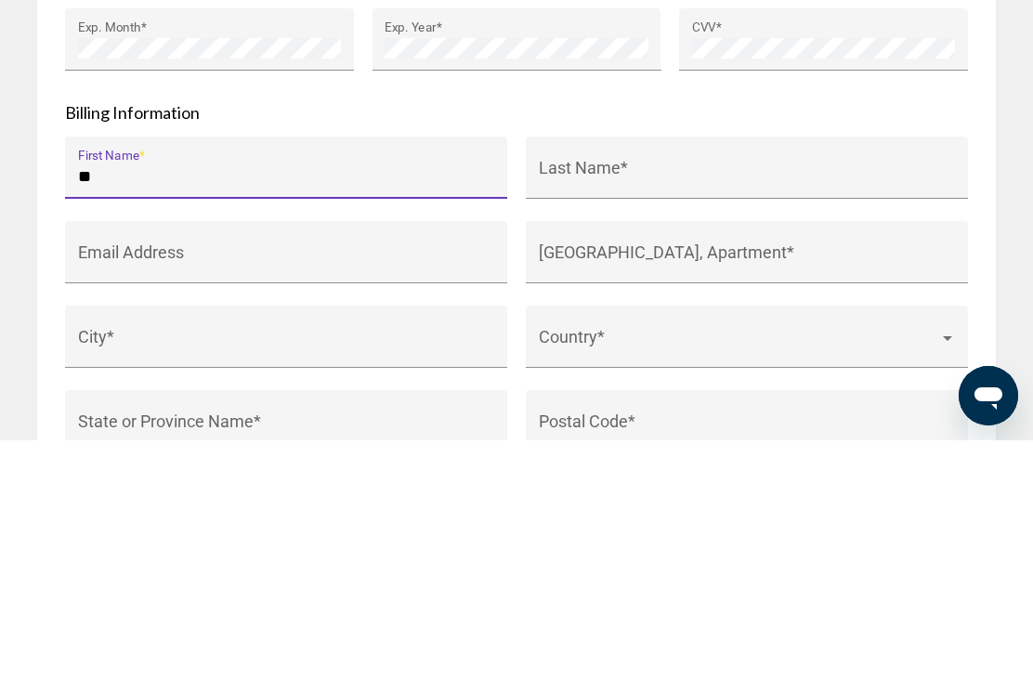
type input "*"
type input "*****"
click at [631, 406] on input "Last Name *" at bounding box center [747, 415] width 417 height 19
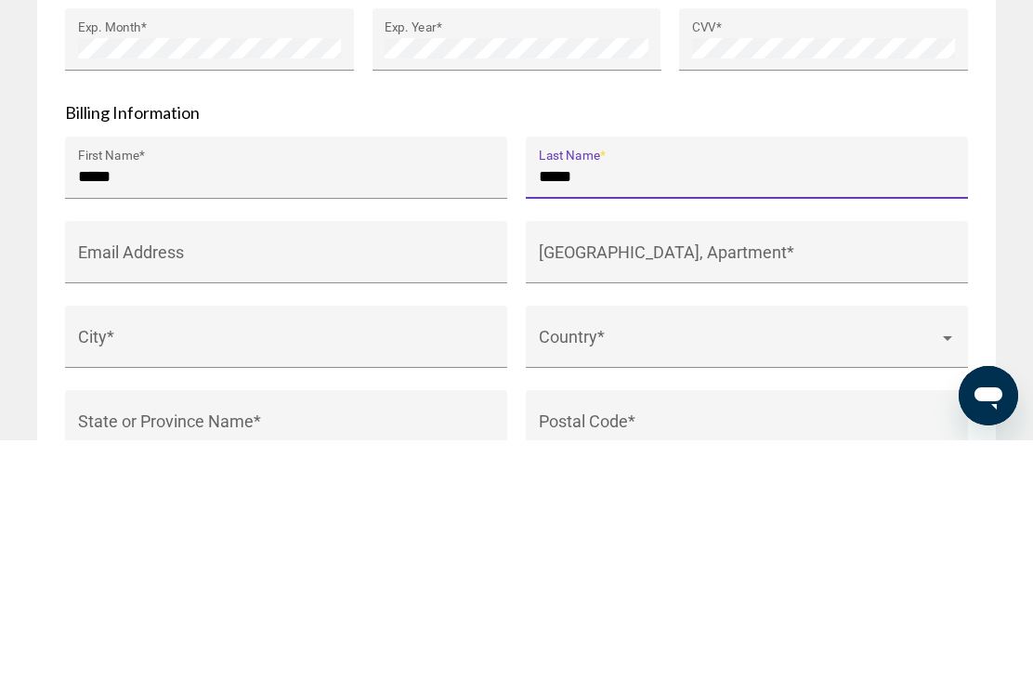
type input "*****"
click at [306, 490] on input "Email Address" at bounding box center [286, 499] width 417 height 19
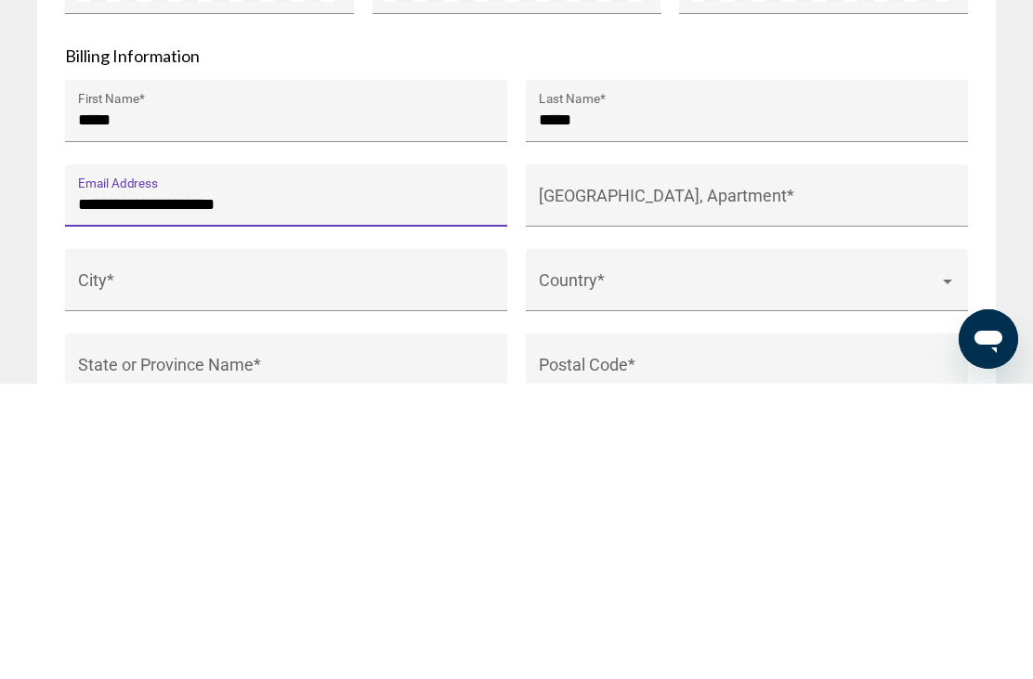
type input "**********"
click at [695, 490] on input "[GEOGRAPHIC_DATA], Apartment *" at bounding box center [747, 499] width 417 height 19
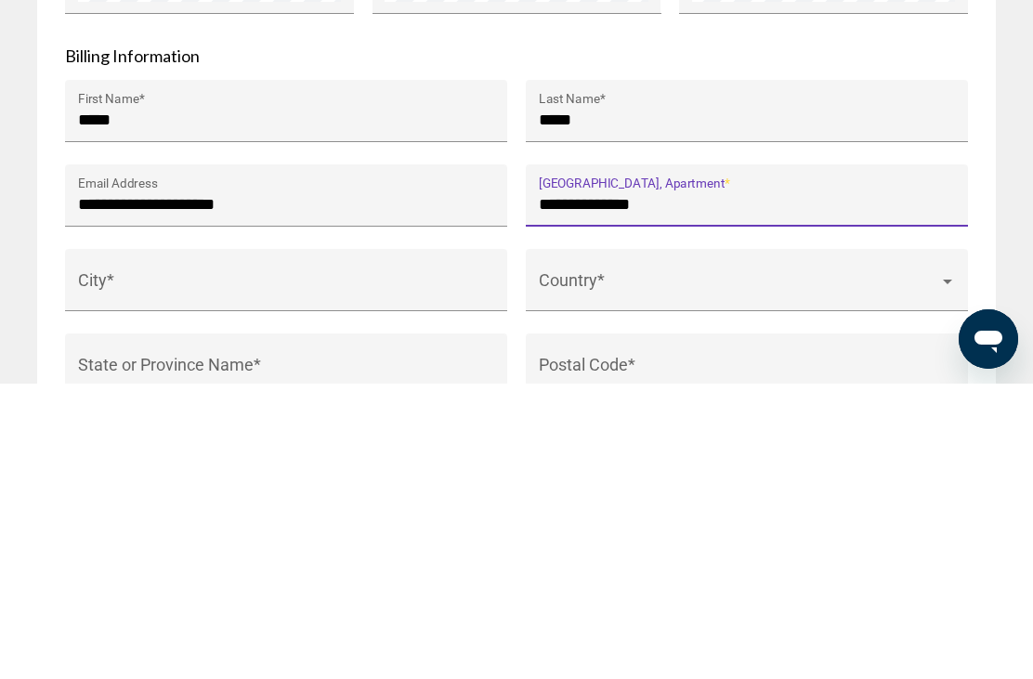
type input "**********"
click at [282, 575] on input "City *" at bounding box center [286, 584] width 417 height 19
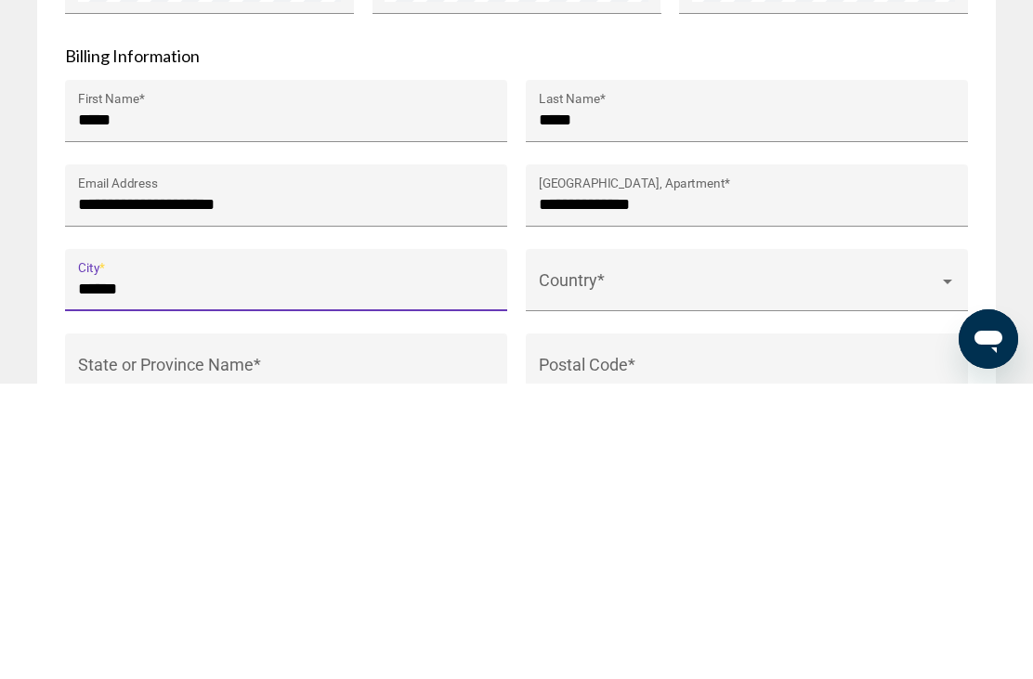
type input "******"
click at [631, 575] on span "Main content" at bounding box center [739, 584] width 400 height 19
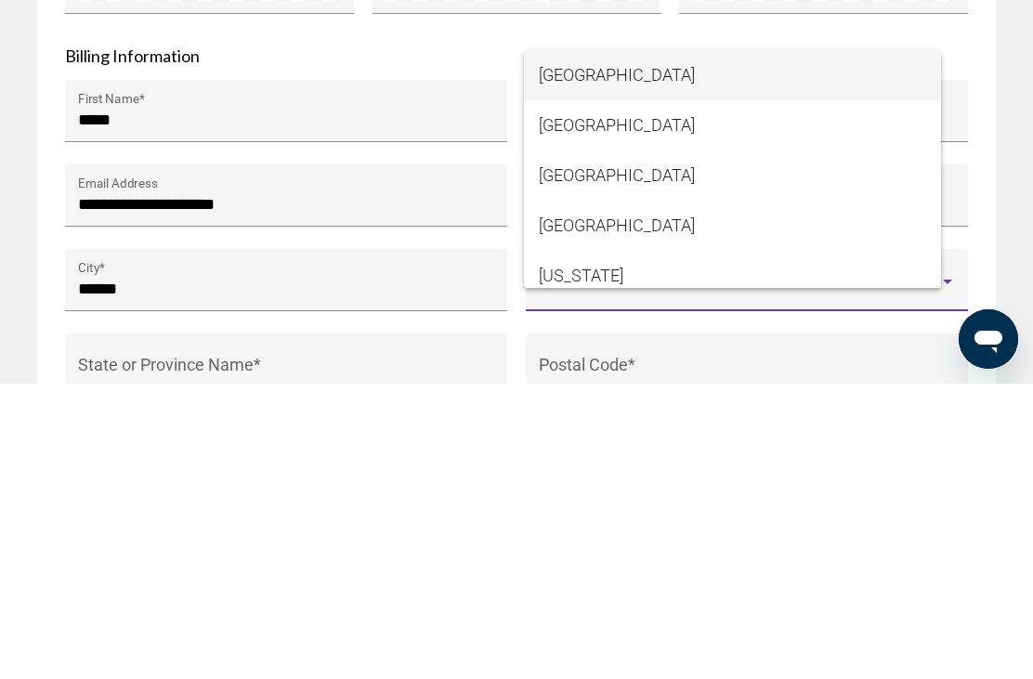
scroll to position [2452, 0]
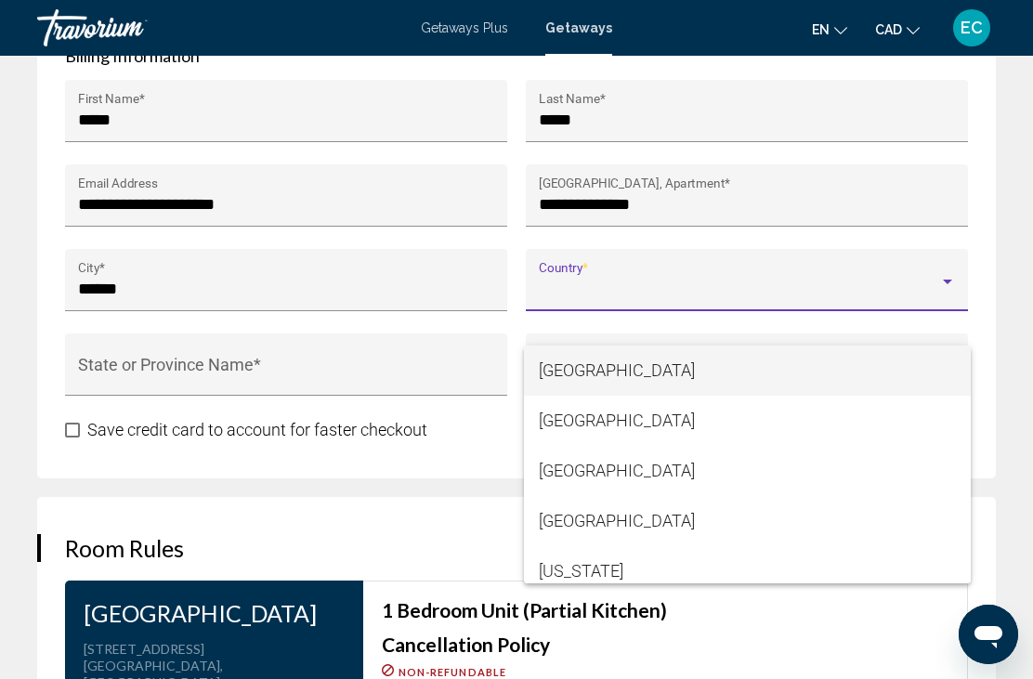
click at [598, 300] on div at bounding box center [516, 339] width 1033 height 679
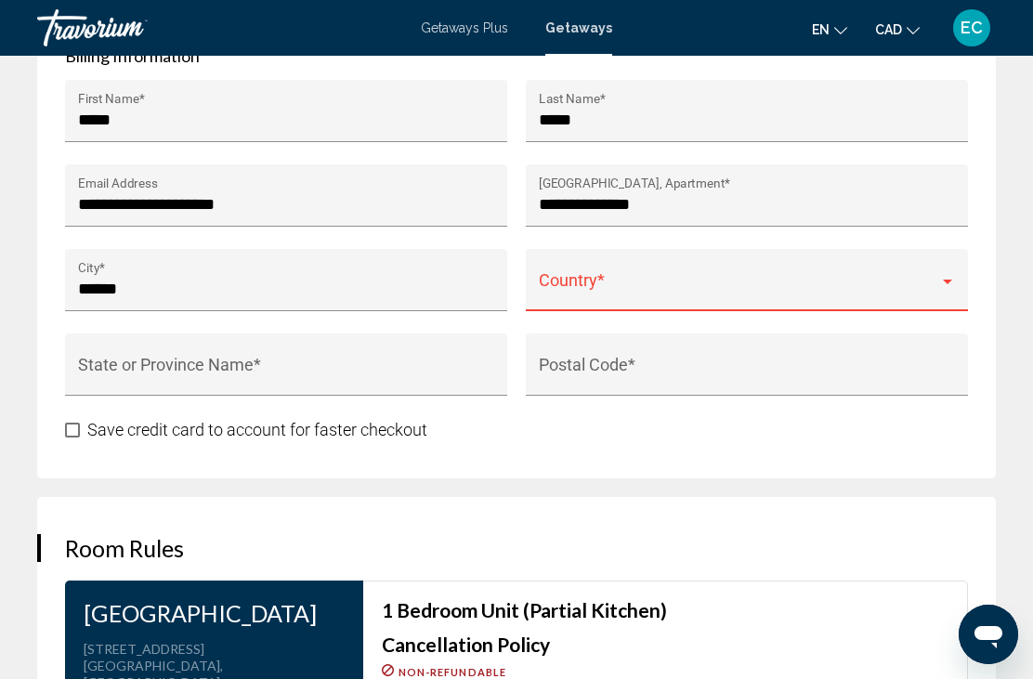
click at [614, 298] on span "Main content" at bounding box center [739, 289] width 400 height 19
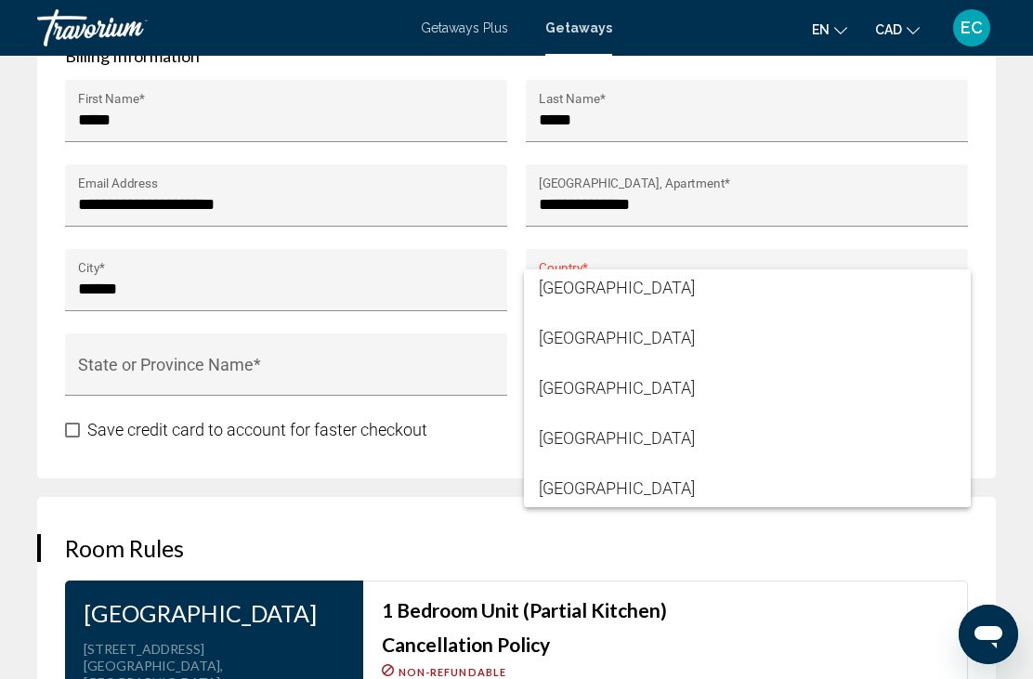
scroll to position [1940, 0]
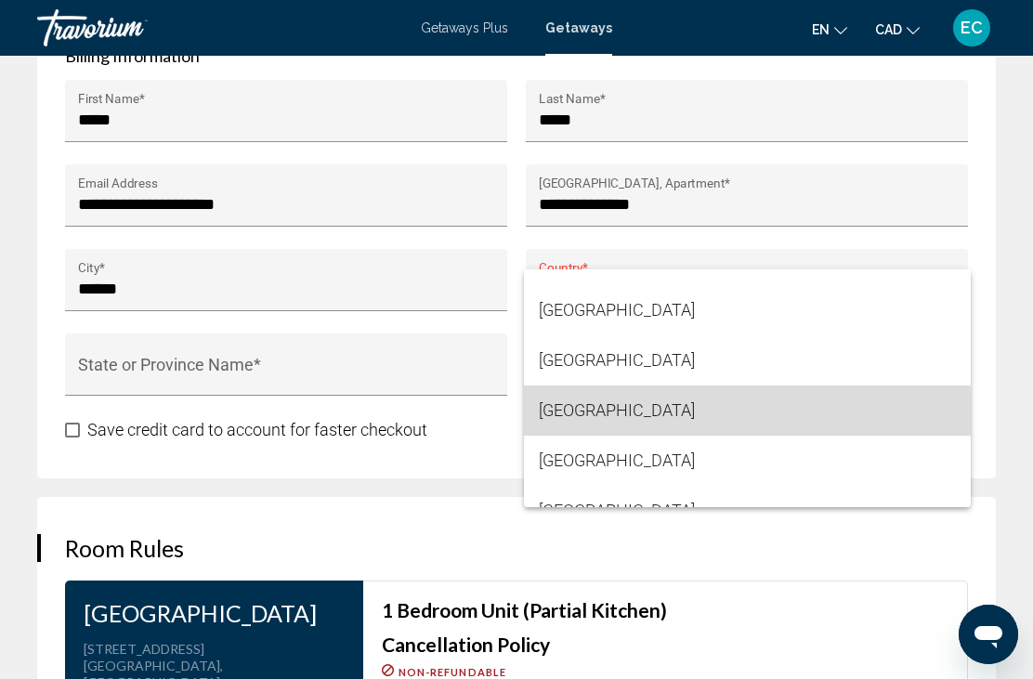
click at [575, 418] on span "[GEOGRAPHIC_DATA]" at bounding box center [747, 410] width 417 height 50
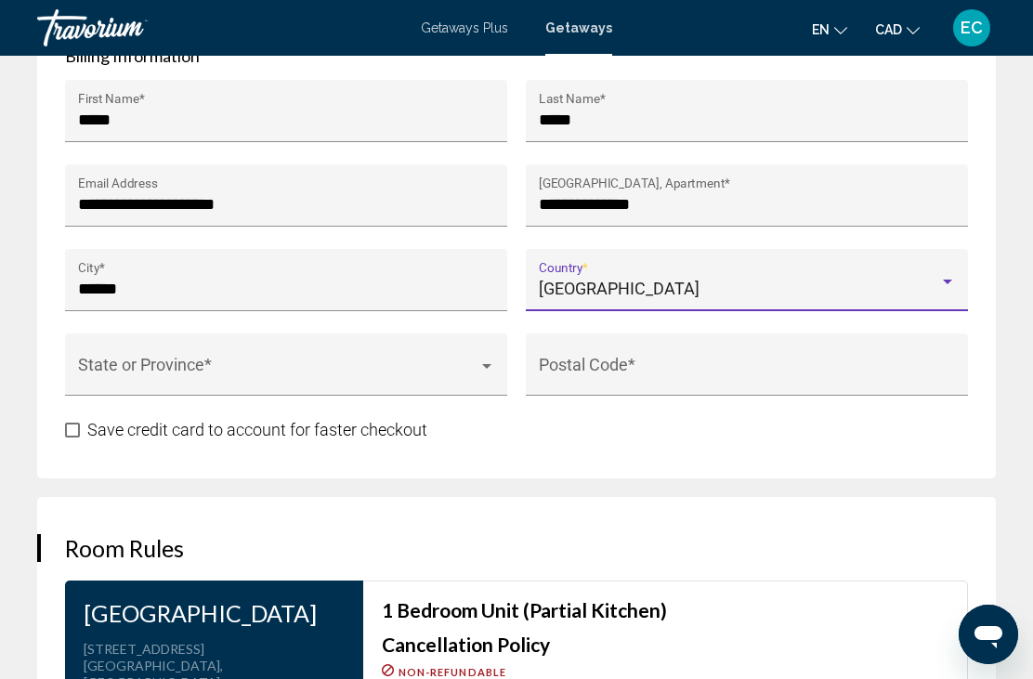
click at [390, 383] on span "Main content" at bounding box center [278, 373] width 400 height 19
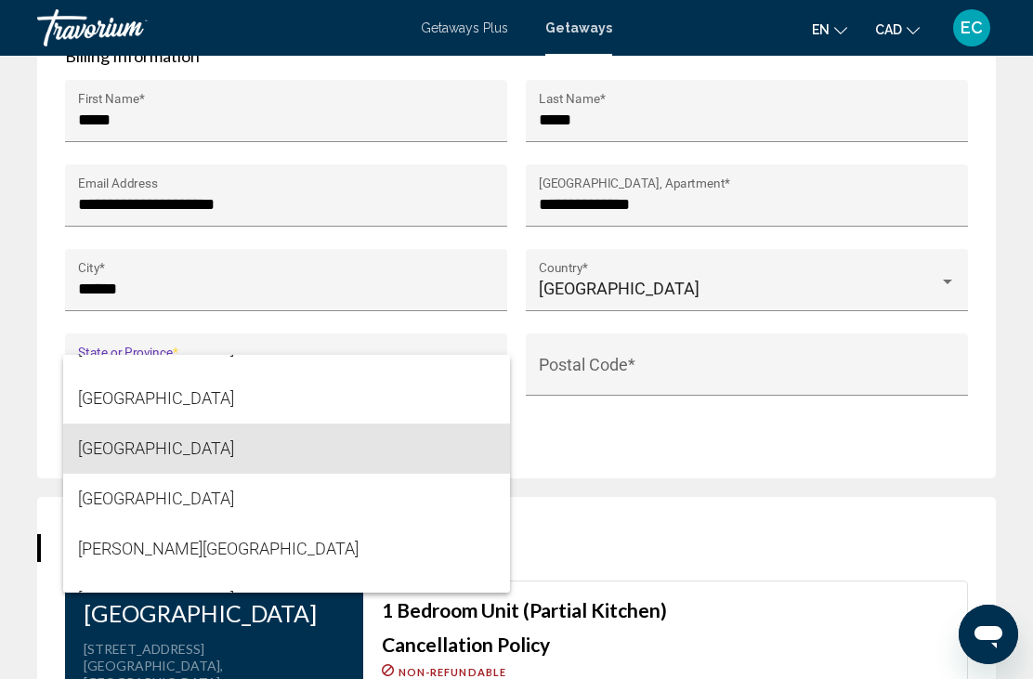
scroll to position [388, 0]
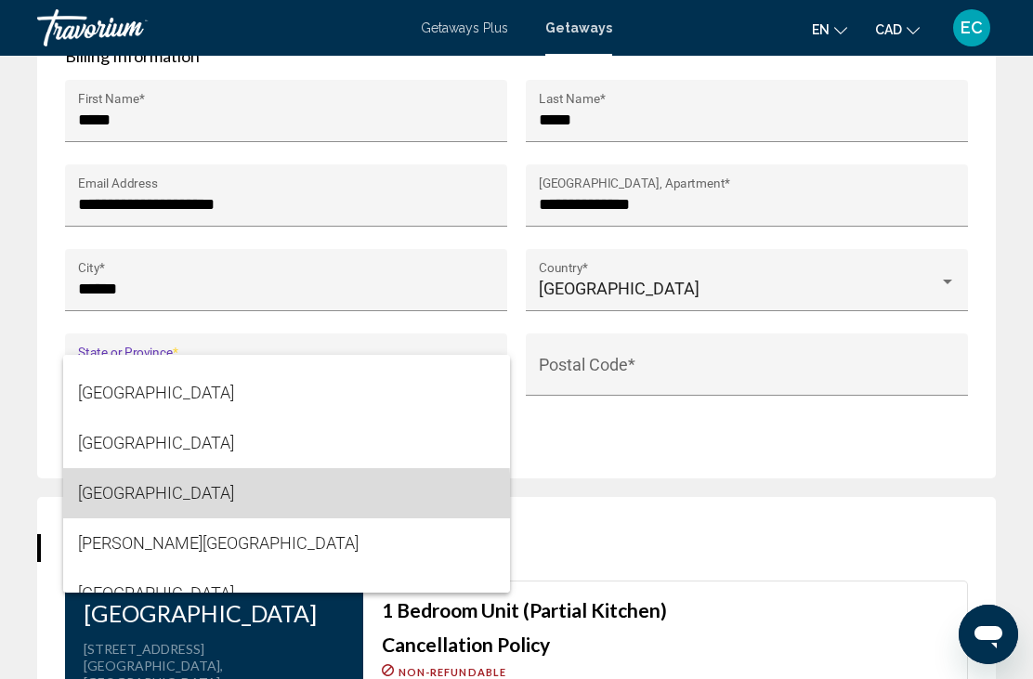
click at [161, 499] on span "[GEOGRAPHIC_DATA]" at bounding box center [286, 493] width 417 height 50
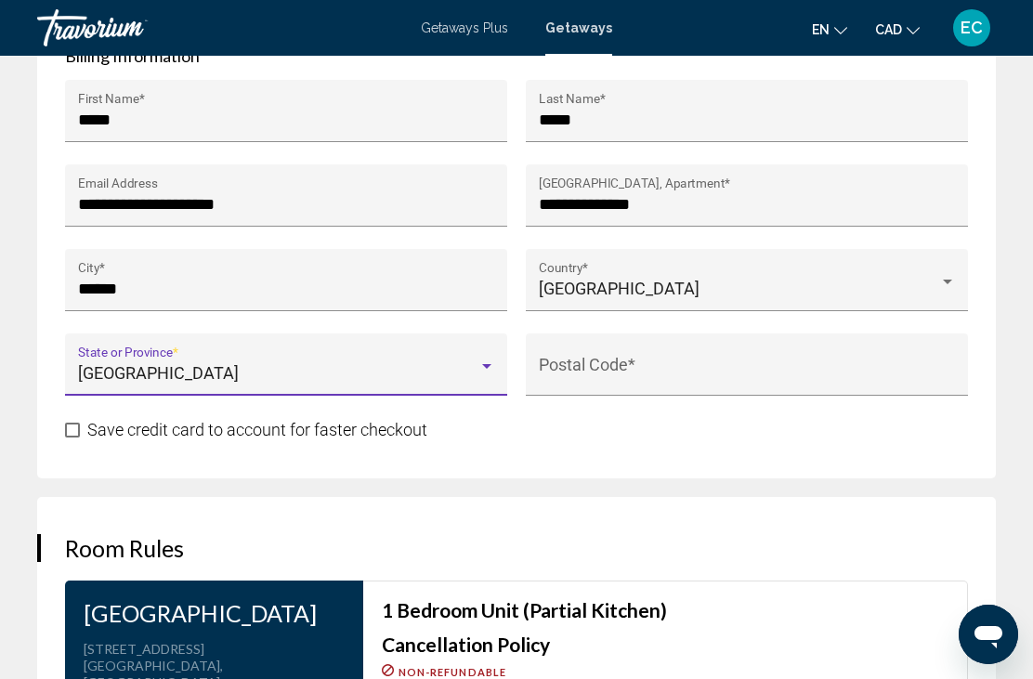
click at [725, 375] on input "Postal Code *" at bounding box center [747, 373] width 417 height 19
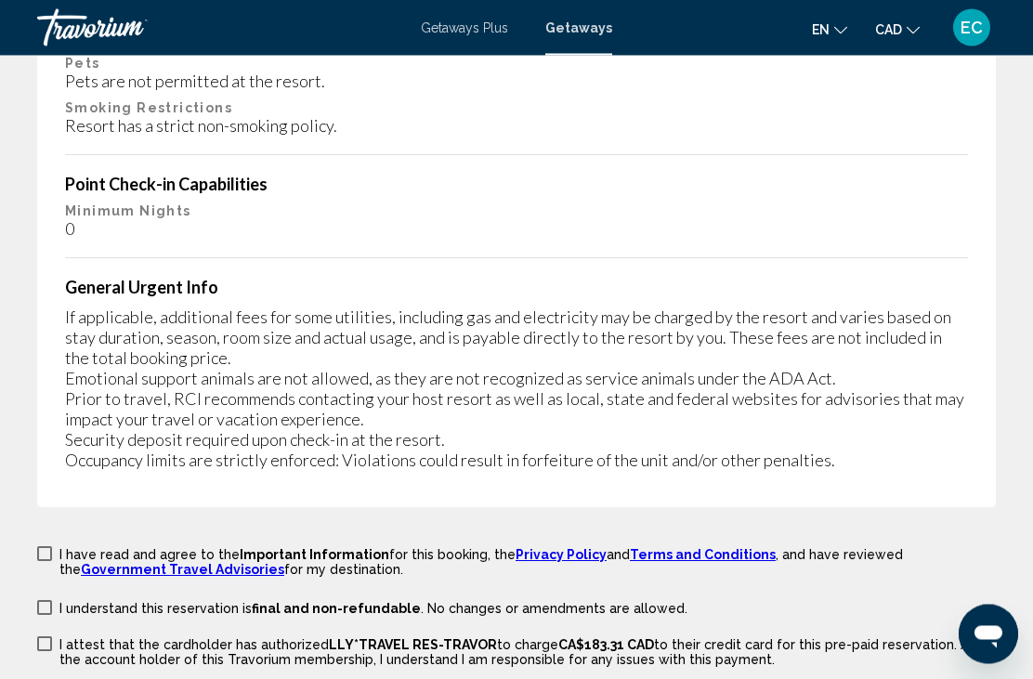
scroll to position [3874, 0]
type input "******"
click at [46, 544] on label "I have read and agree to the Important Information for this booking, the Privac…" at bounding box center [516, 560] width 958 height 33
click at [39, 600] on span "Main content" at bounding box center [44, 607] width 15 height 15
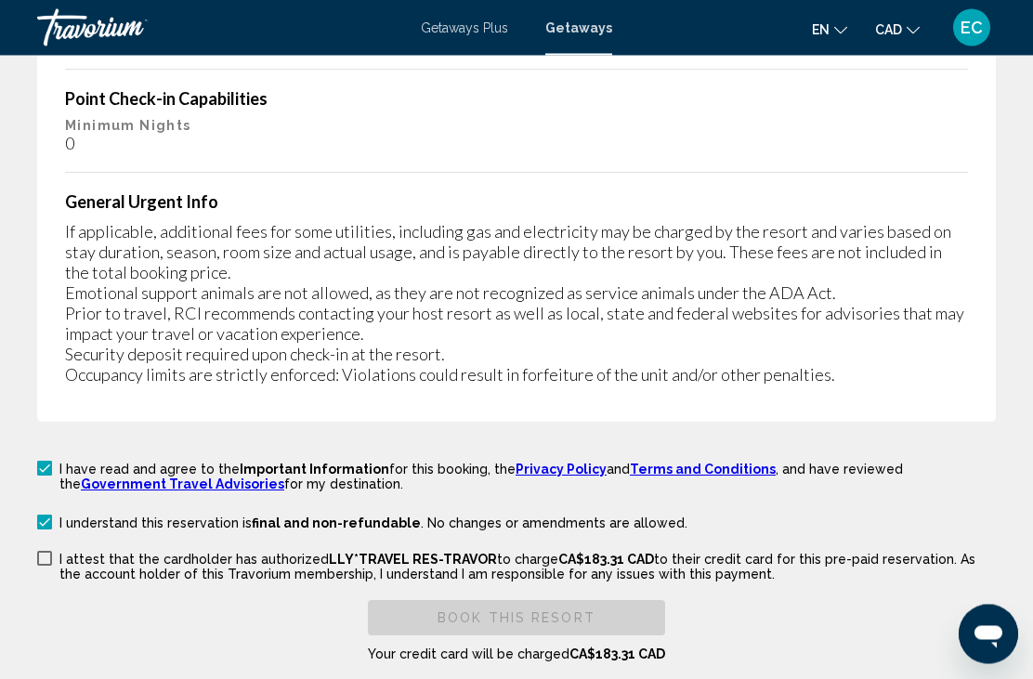
scroll to position [3960, 0]
click at [53, 549] on label "I attest that the cardholder has authorized LLY*TRAVEL RES-TRAVOR to charge CA$…" at bounding box center [516, 565] width 958 height 33
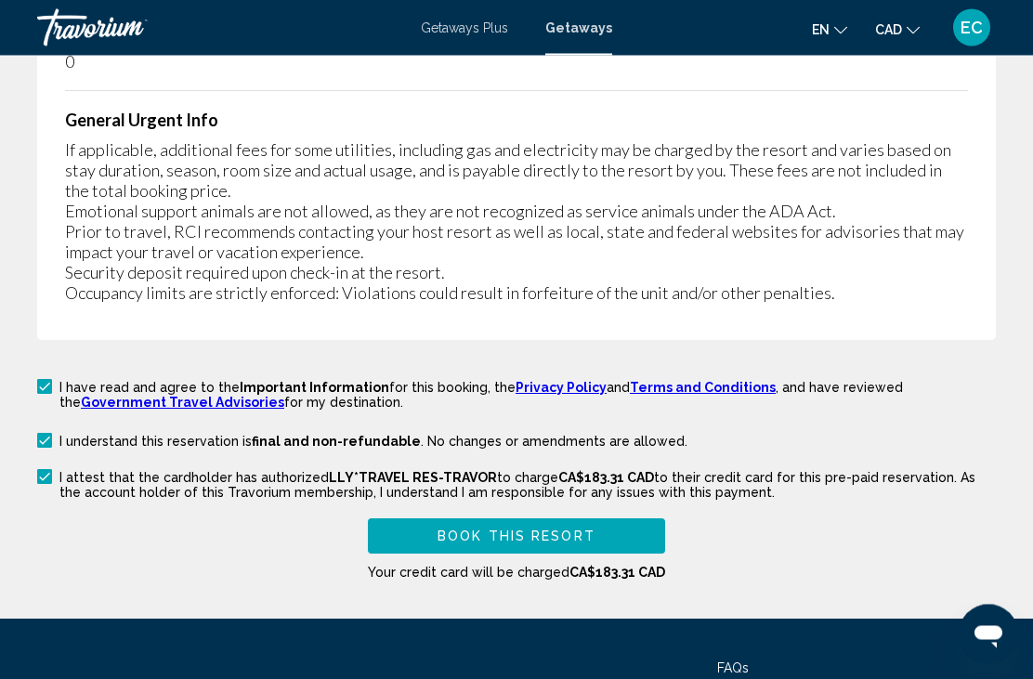
scroll to position [4041, 0]
click at [533, 529] on span "Book this Resort" at bounding box center [516, 536] width 158 height 15
